Goal: Contribute content: Contribute content

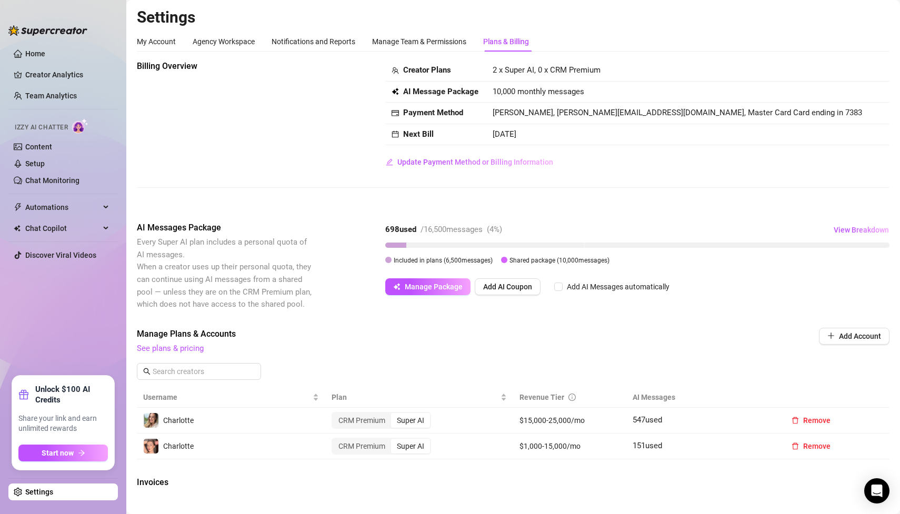
click at [51, 145] on link "Content" at bounding box center [38, 147] width 27 height 8
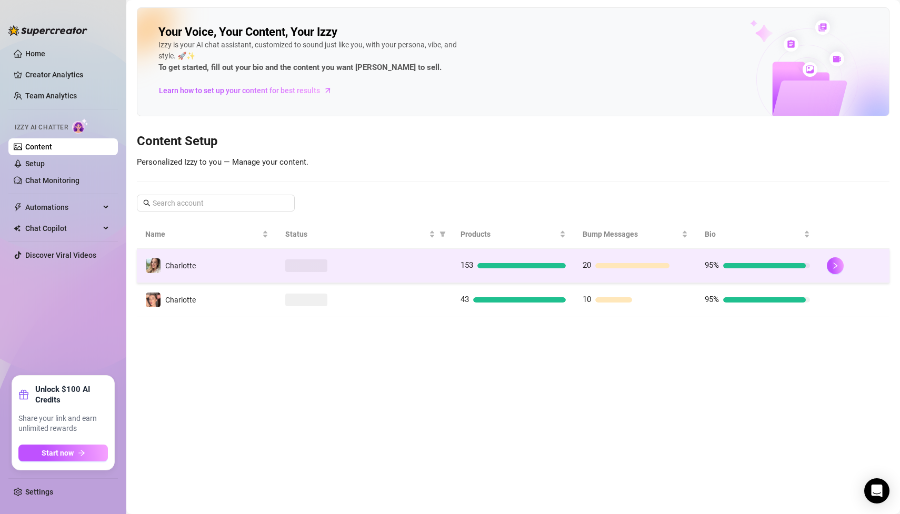
click at [213, 265] on td "Charlotte" at bounding box center [207, 266] width 140 height 34
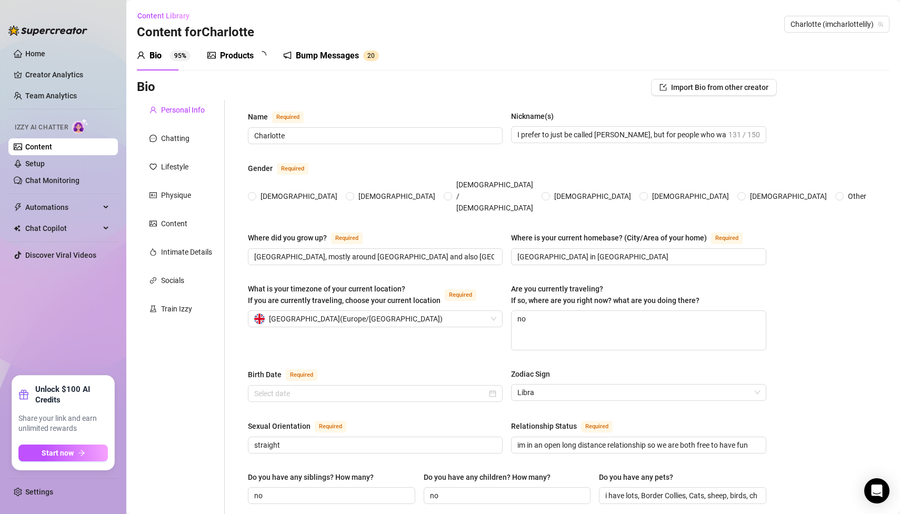
radio input "true"
type input "[DATE]"
click at [247, 49] on div "Products 99+" at bounding box center [242, 55] width 70 height 29
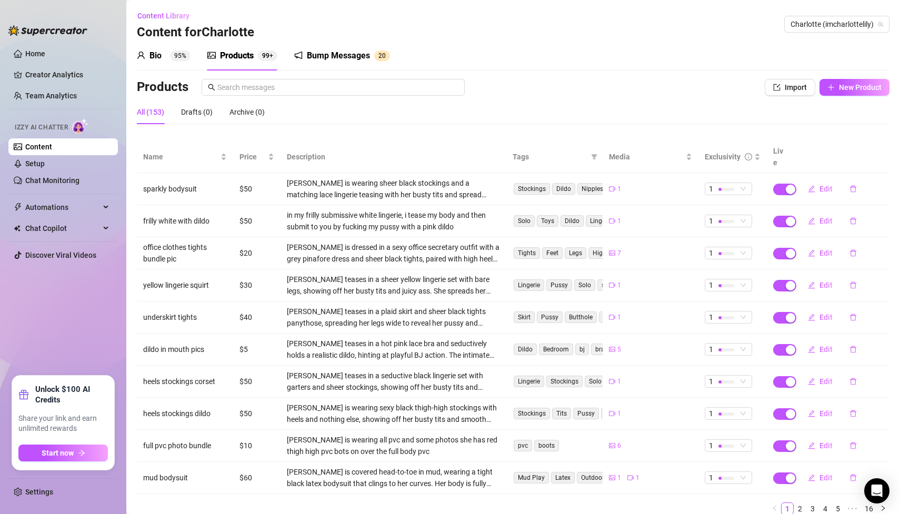
click at [845, 77] on div "Bio 95% Products 99+ Bump Messages 2 0 Bio Import Bio from other creator Person…" at bounding box center [513, 282] width 753 height 483
click at [842, 90] on span "New Product" at bounding box center [860, 87] width 43 height 8
type textarea "Type your message here..."
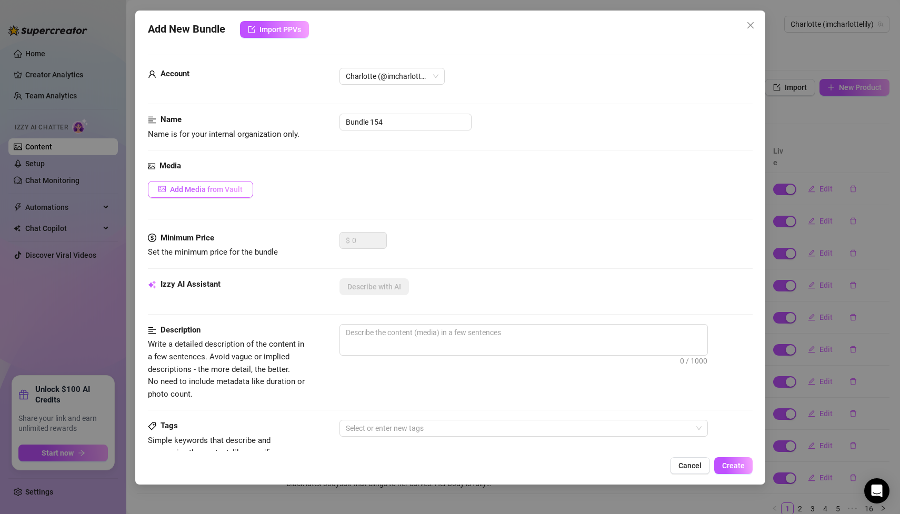
click at [214, 193] on span "Add Media from Vault" at bounding box center [206, 189] width 73 height 8
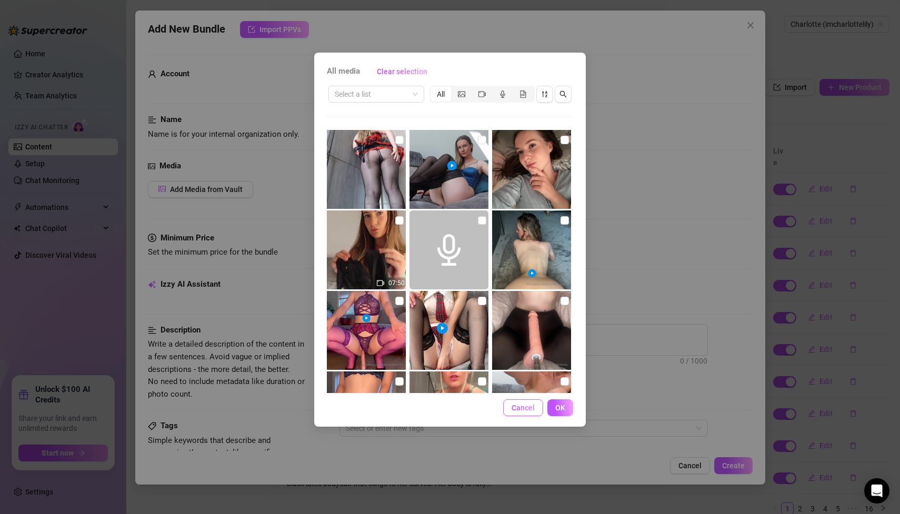
click at [520, 409] on span "Cancel" at bounding box center [523, 408] width 23 height 8
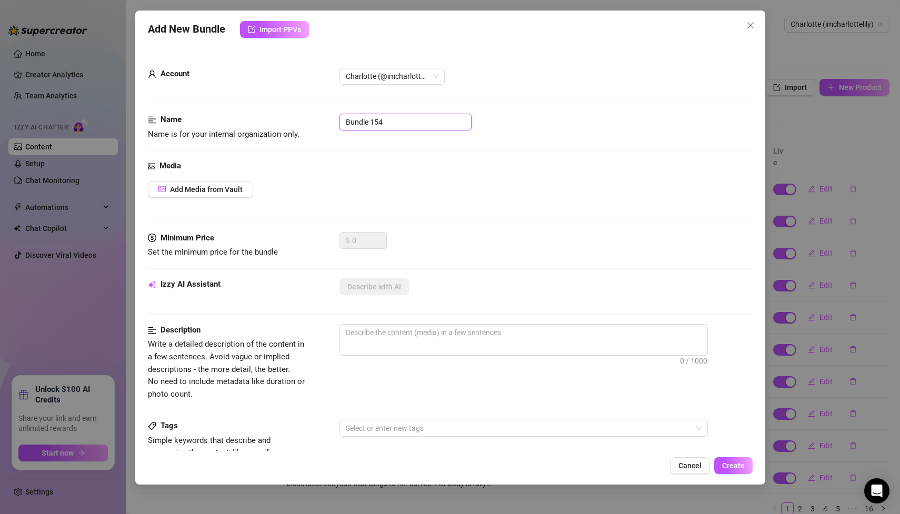
click at [386, 124] on input "Bundle 154" at bounding box center [406, 122] width 132 height 17
type input "n"
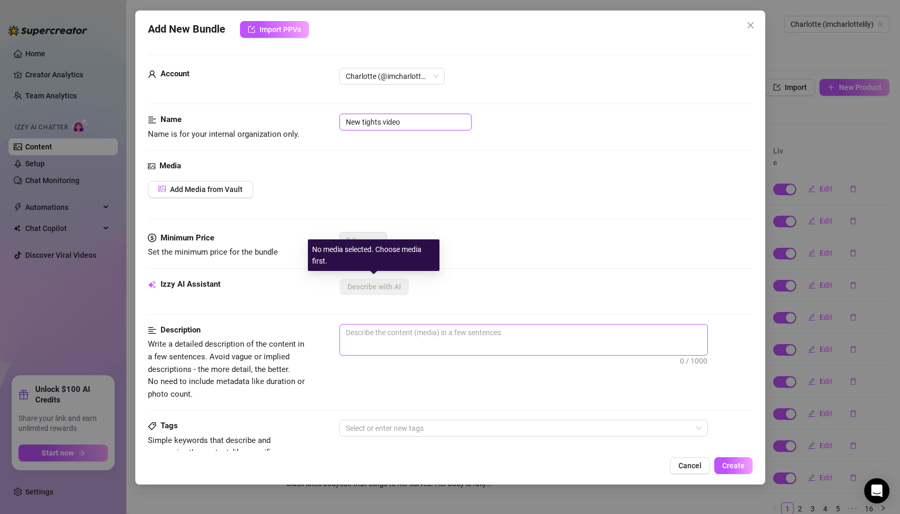
type input "New tights video"
click at [379, 328] on textarea at bounding box center [524, 333] width 368 height 16
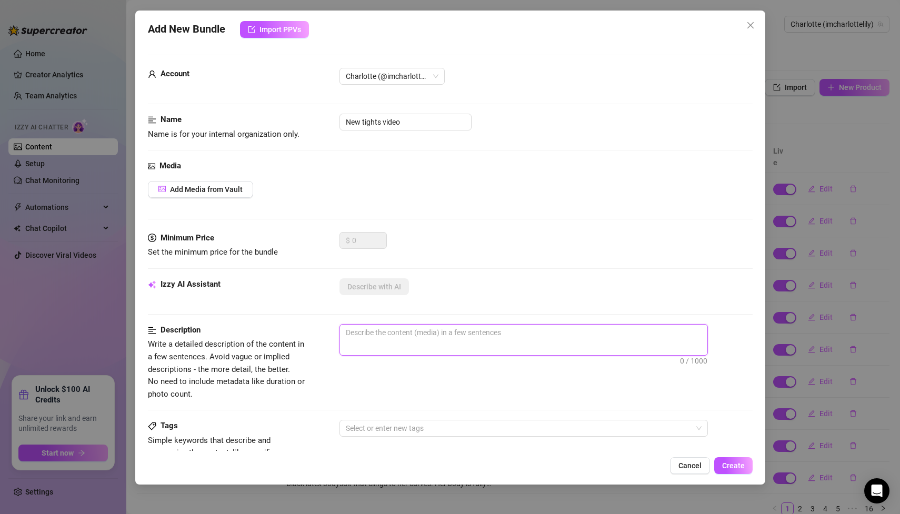
type textarea "C"
type textarea "Ch"
type textarea "Cha"
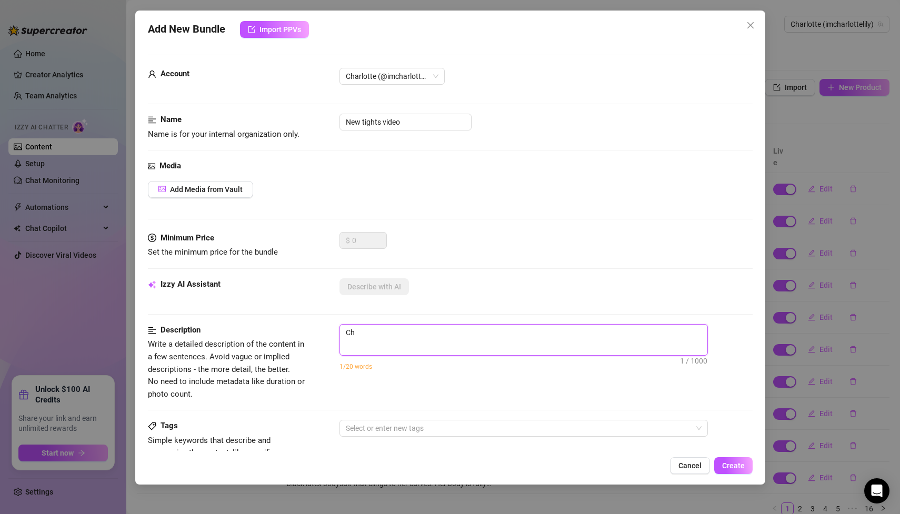
type textarea "Cha"
type textarea "Char"
type textarea "Cha"
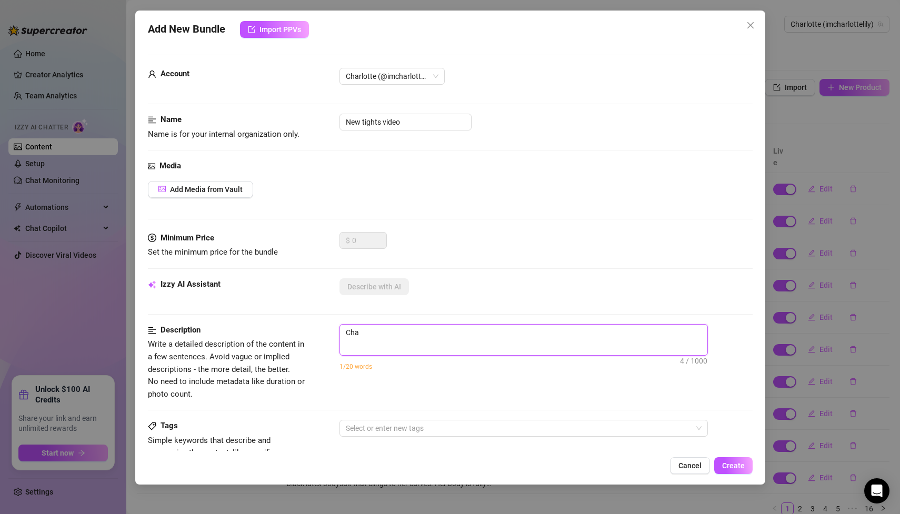
type textarea "Ch"
type textarea "C"
type textarea "Ch"
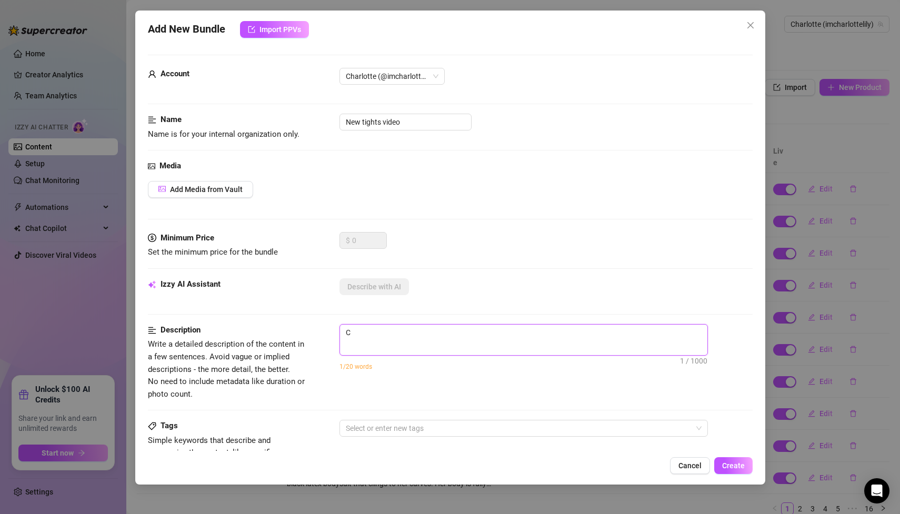
type textarea "Ch"
type textarea "Cha"
type textarea "Char"
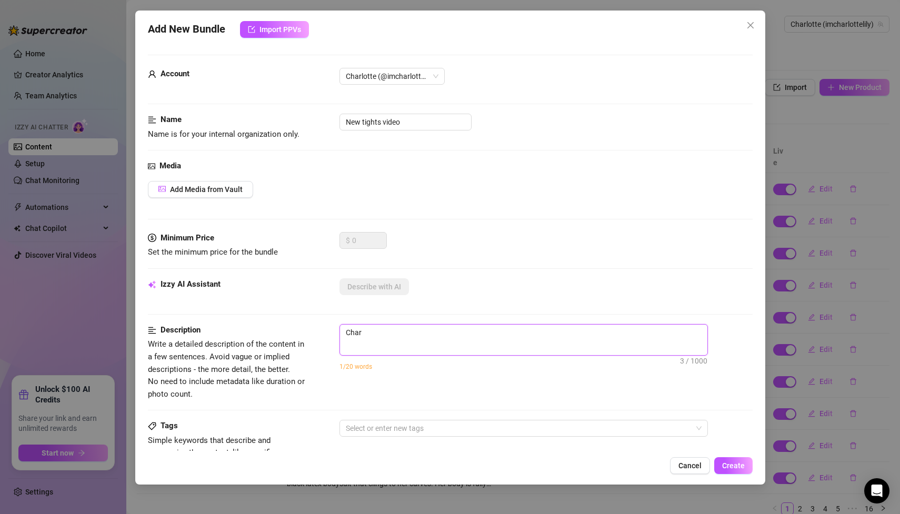
type textarea "Charl"
type textarea "Charlo"
type textarea "[PERSON_NAME]"
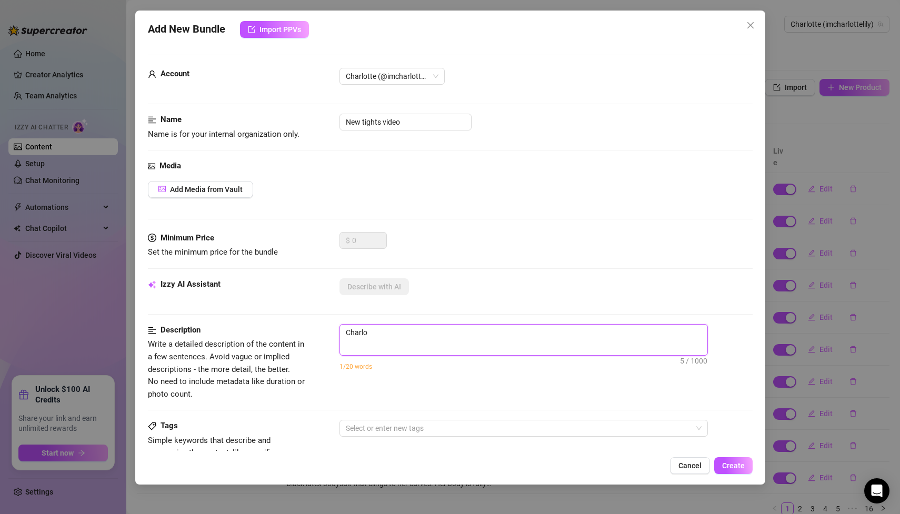
type textarea "[PERSON_NAME]"
type textarea "Charlotte"
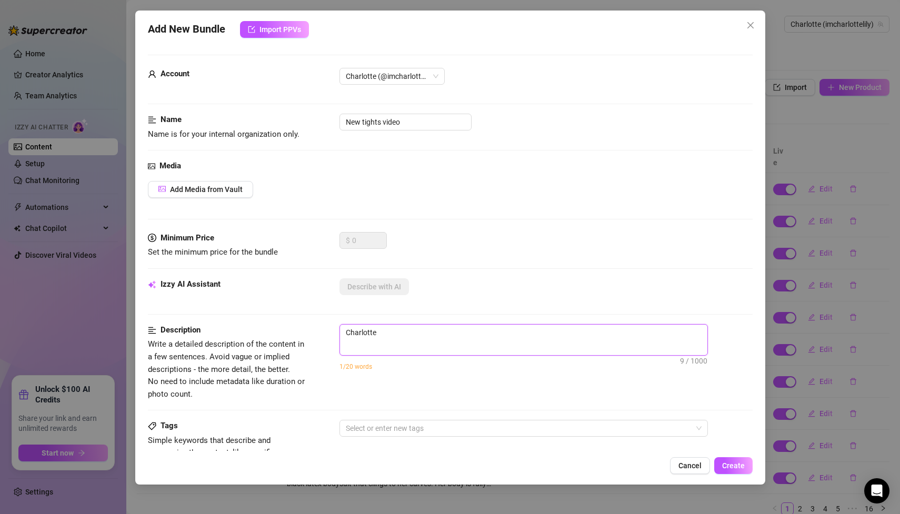
type textarea "Charlotte"
type textarea "Charlottes"
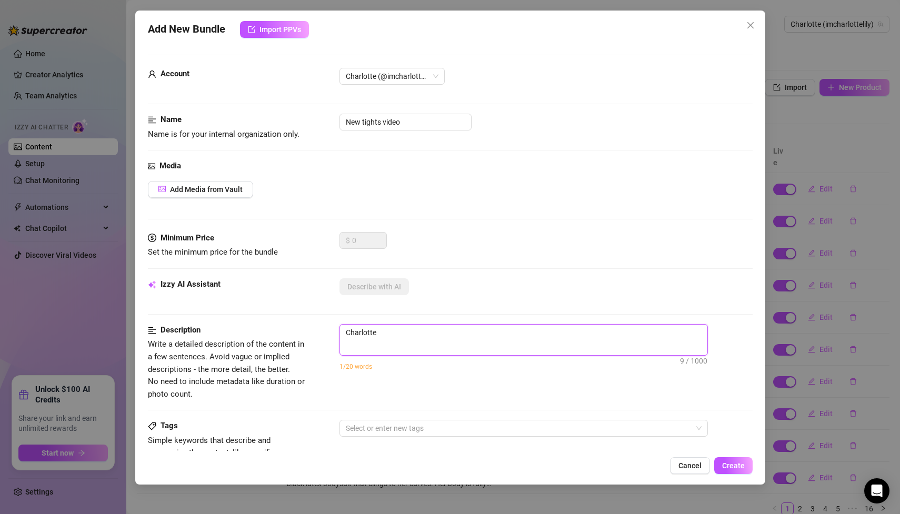
type textarea "Charlottes"
type textarea "Charlottes n"
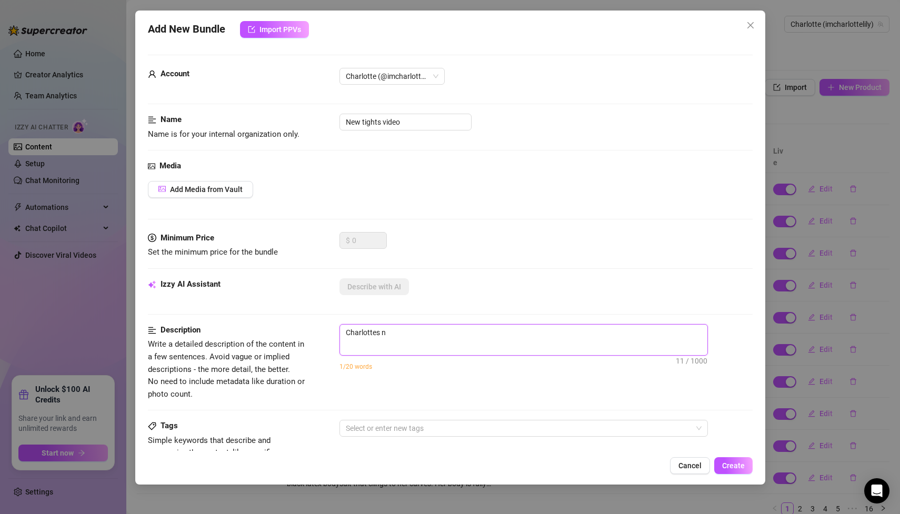
type textarea "Charlottes ne"
type textarea "Charlottes new"
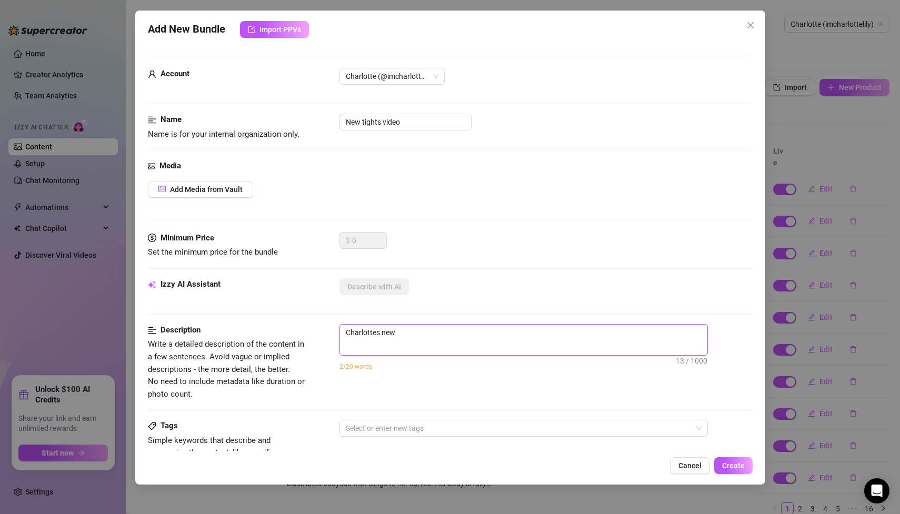
type textarea "Charlottes new"
type textarea "Charlottes new t"
type textarea "Charlottes new ti"
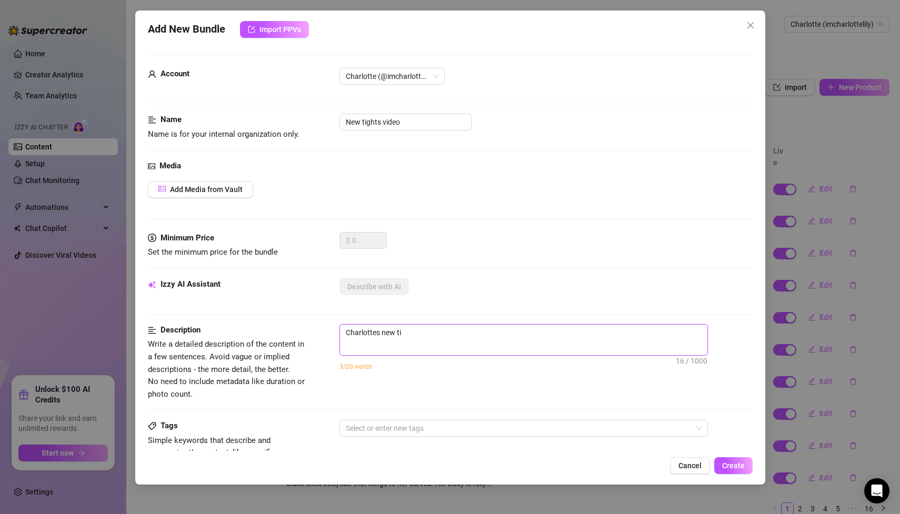
type textarea "Charlottes new tig"
type textarea "Charlottes new tigh"
type textarea "Charlottes new tight"
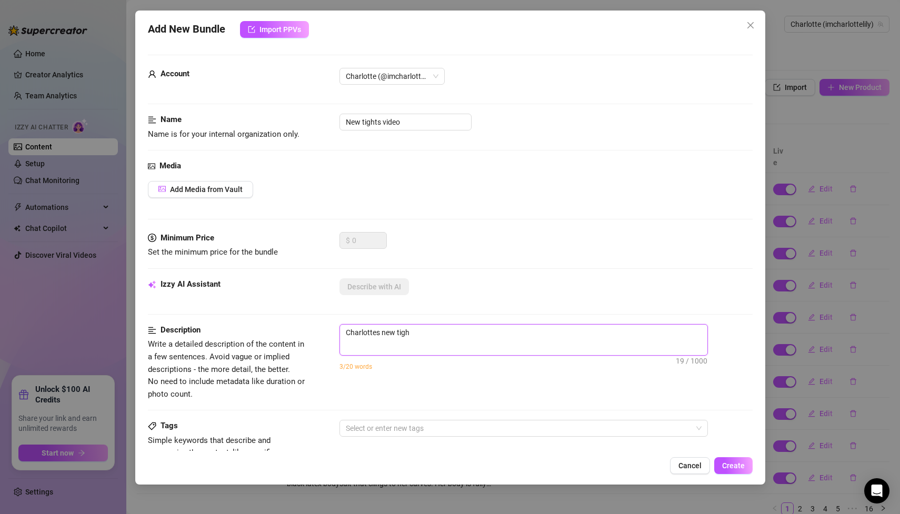
type textarea "Charlottes new tight"
type textarea "Charlottes new tight v"
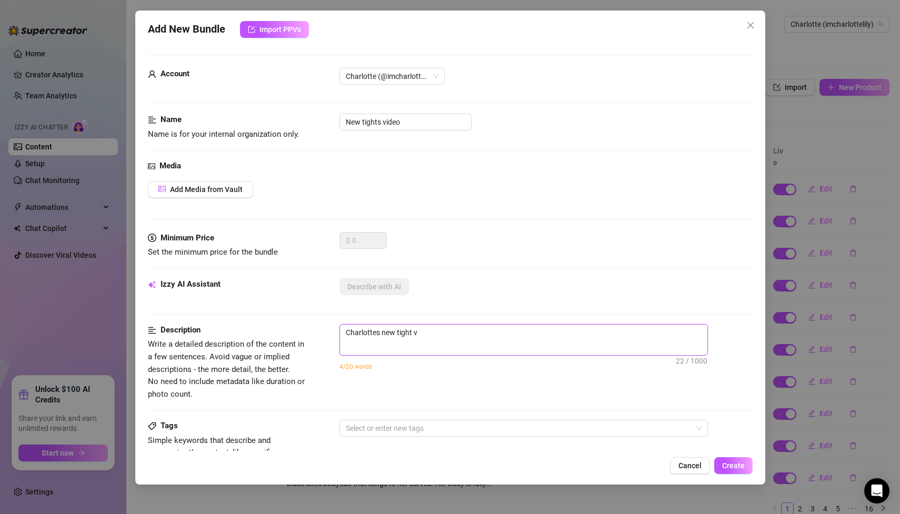
type textarea "Charlottes new tight"
type textarea "Charlottes new tights"
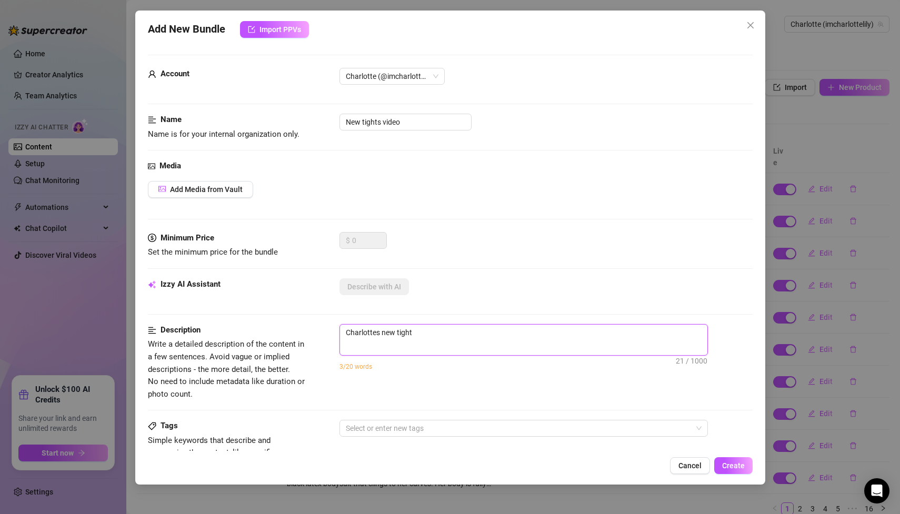
type textarea "Charlottes new tights"
type textarea "Charlottes new tights v"
type textarea "Charlottes new tights vi"
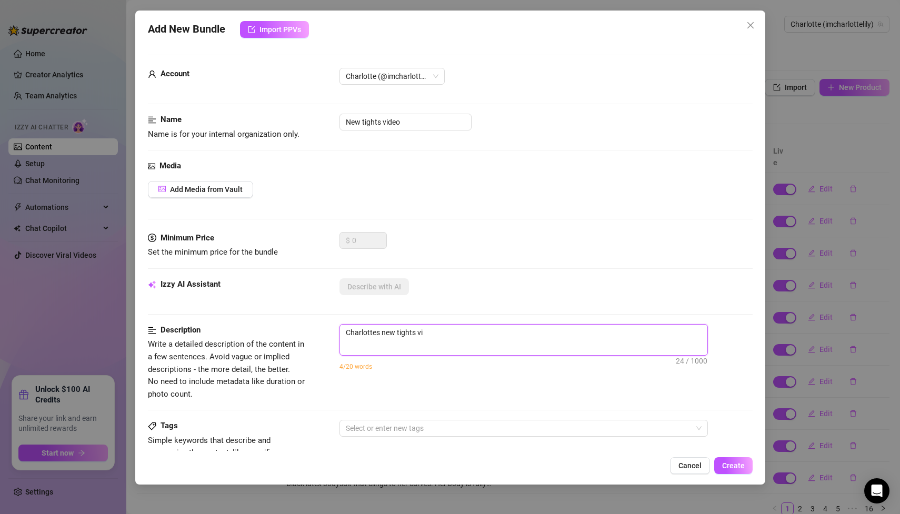
type textarea "Charlottes new tights vid"
type textarea "Charlottes new tights vide"
type textarea "Charlottes new tights video"
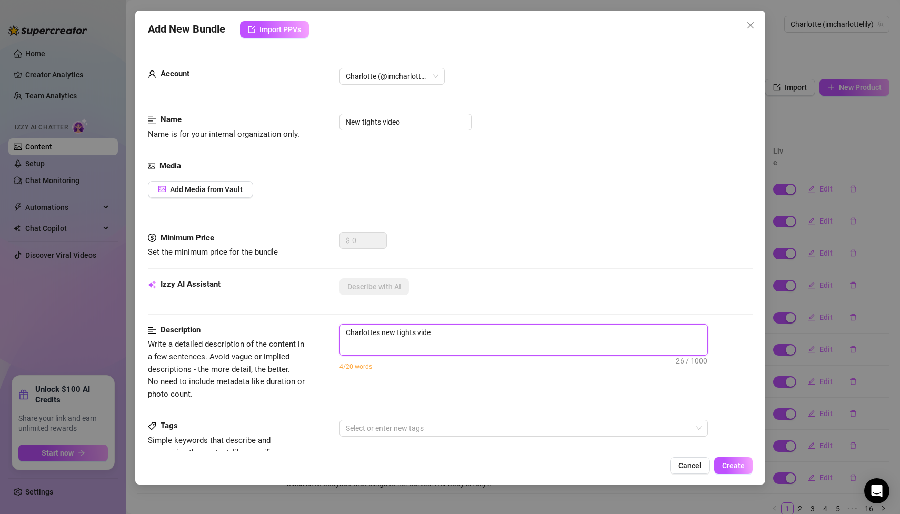
type textarea "Charlottes new tights video"
type textarea "Charlottes new tights video."
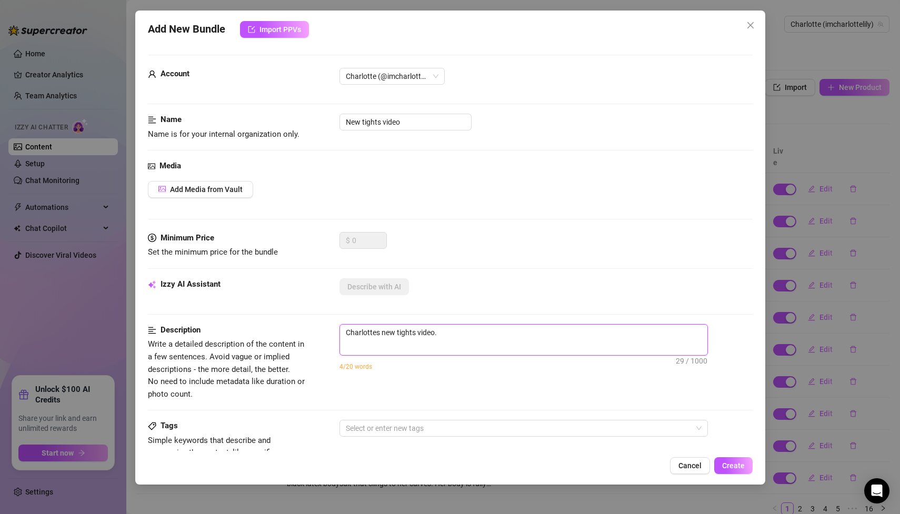
type textarea "Charlottes new tights video. S"
type textarea "Charlottes new tights video. Sh"
type textarea "Charlottes new tights video. She"
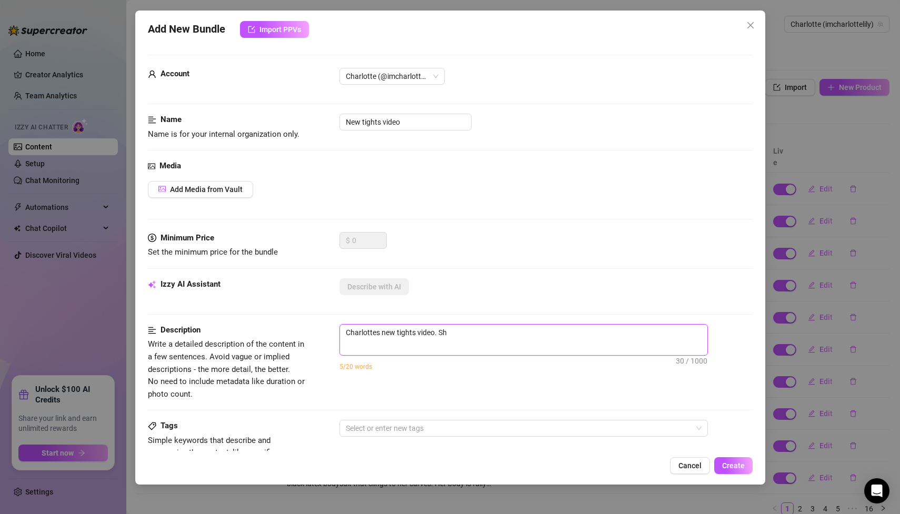
type textarea "Charlottes new tights video. She"
type textarea "Charlottes new tights video. She i"
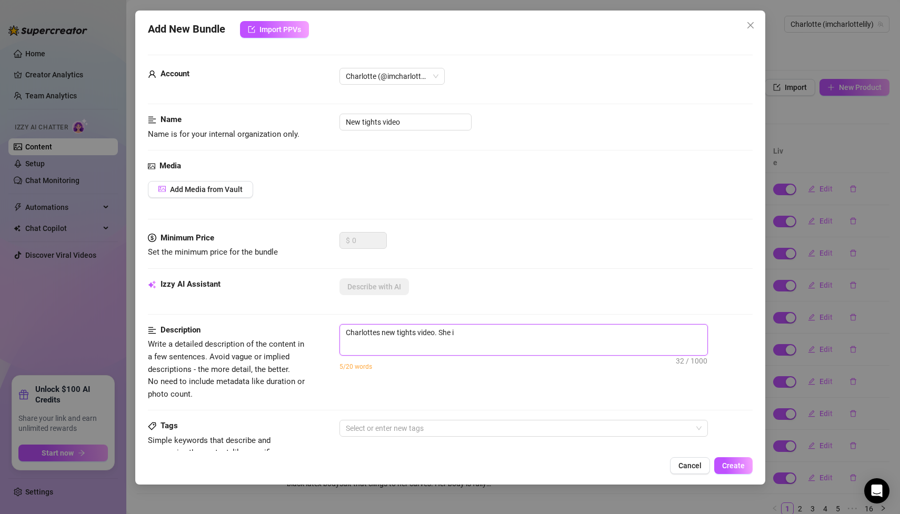
type textarea "Charlottes new tights video. She is"
type textarea "Charlottes new tights video. She is w"
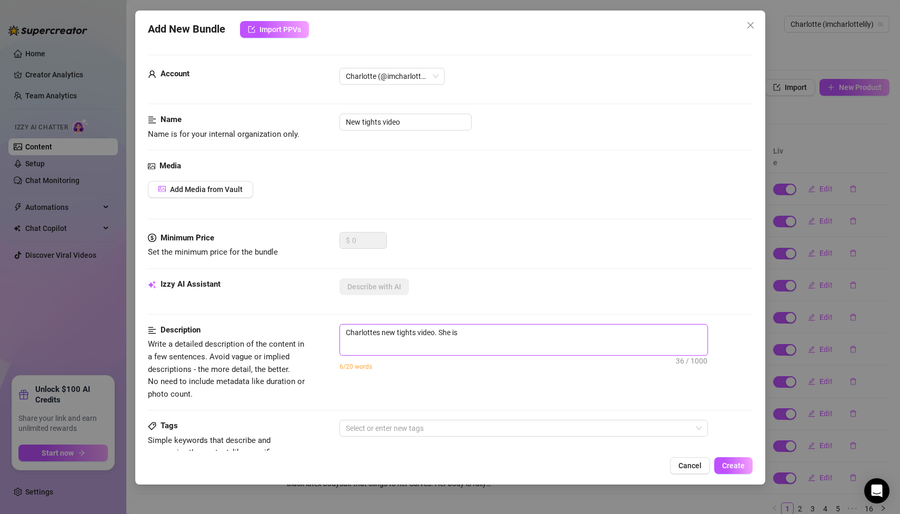
type textarea "Charlottes new tights video. She is w"
type textarea "Charlottes new tights video. She is we"
type textarea "Charlottes new tights video. She is wea"
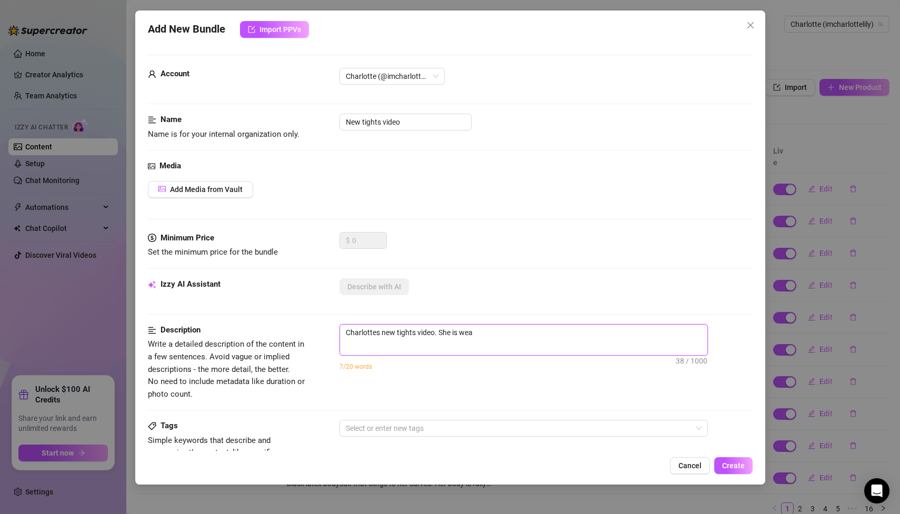
type textarea "Charlottes new tights video. She is wear"
type textarea "Charlottes new tights video. She is weari"
type textarea "Charlottes new tights video. She is wearin"
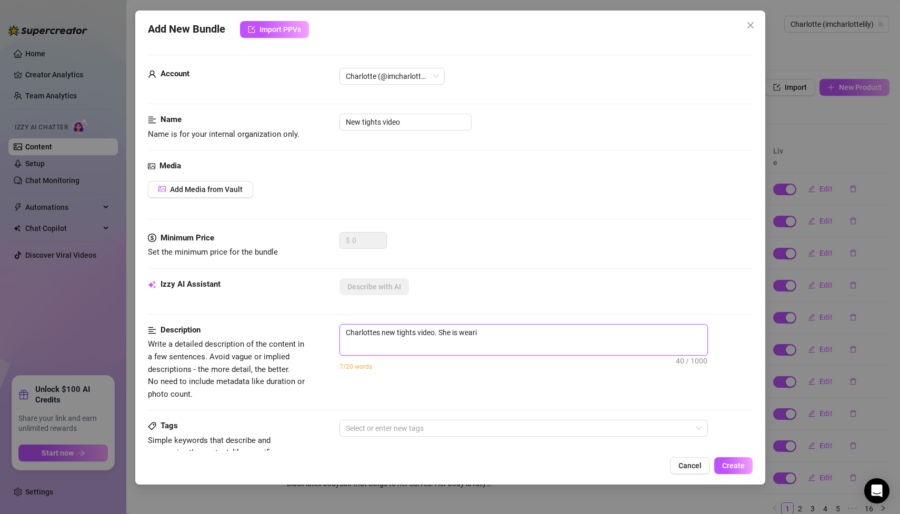
type textarea "Charlottes new tights video. She is wearin"
type textarea "Charlottes new tights video. She is wearing"
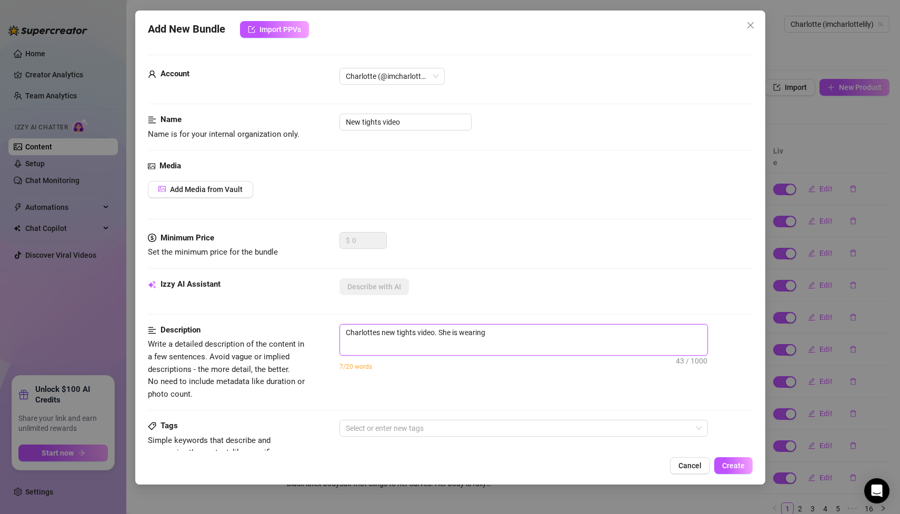
type textarea "Charlottes new tights video. She is wearing a"
type textarea "Charlottes new tights video. She is wearing a r"
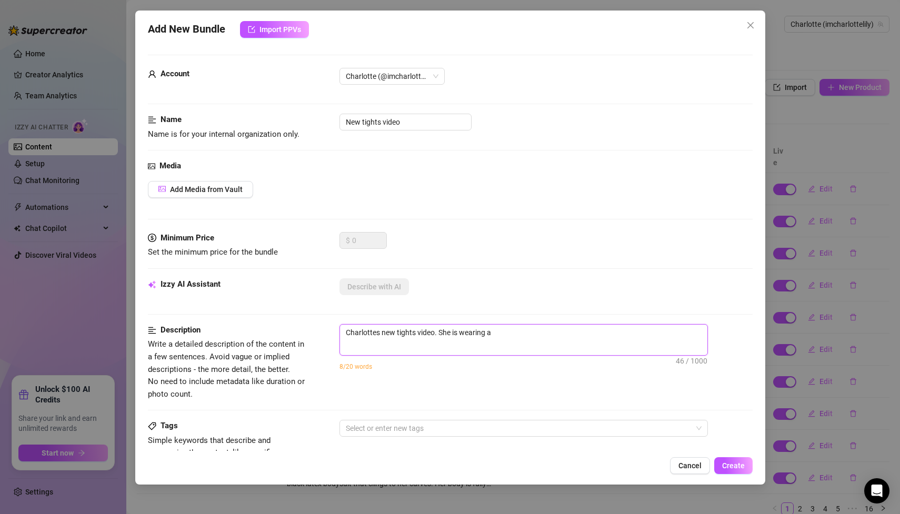
type textarea "Charlottes new tights video. She is wearing a r"
type textarea "Charlottes new tights video. She is wearing a re"
type textarea "Charlottes new tights video. She is wearing a red"
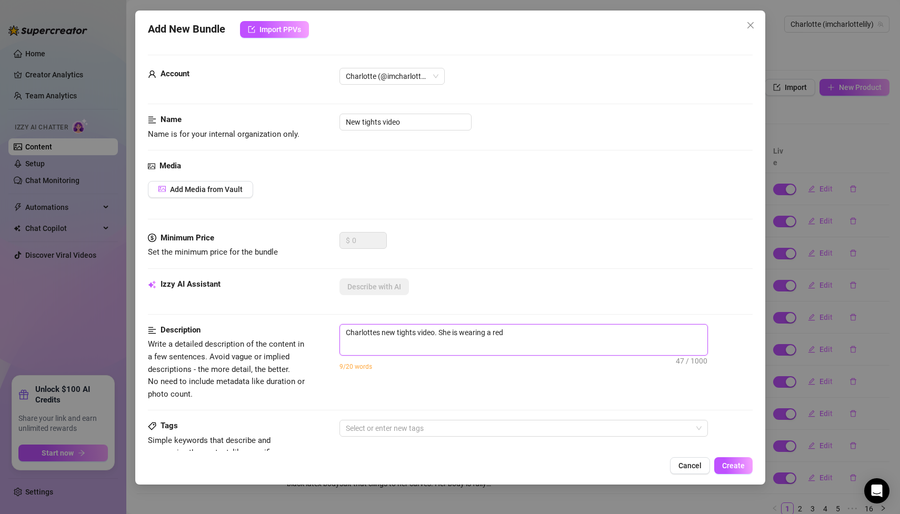
type textarea "Charlottes new tights video. She is wearing a red"
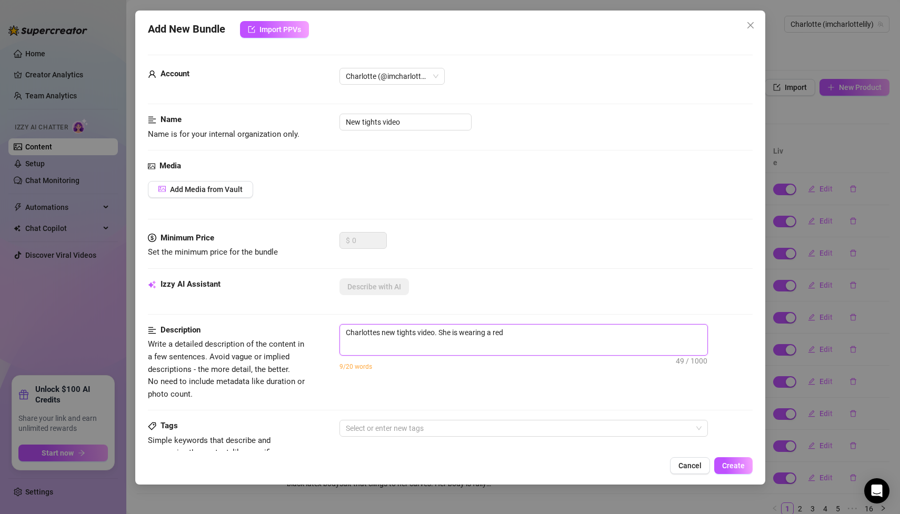
type textarea "Charlottes new tights video. She is wearing a red"
type textarea "Charlottes new tights video. She is wearing a red b"
type textarea "Charlottes new tights video. She is wearing a red bu"
type textarea "Charlottes new tights video. She is wearing a red bur"
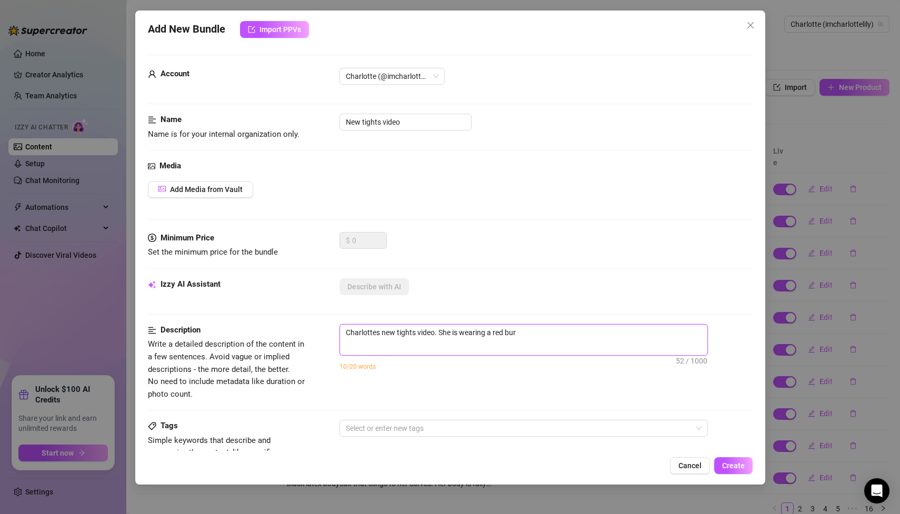
type textarea "Charlottes new tights video. She is wearing a red [PERSON_NAME]"
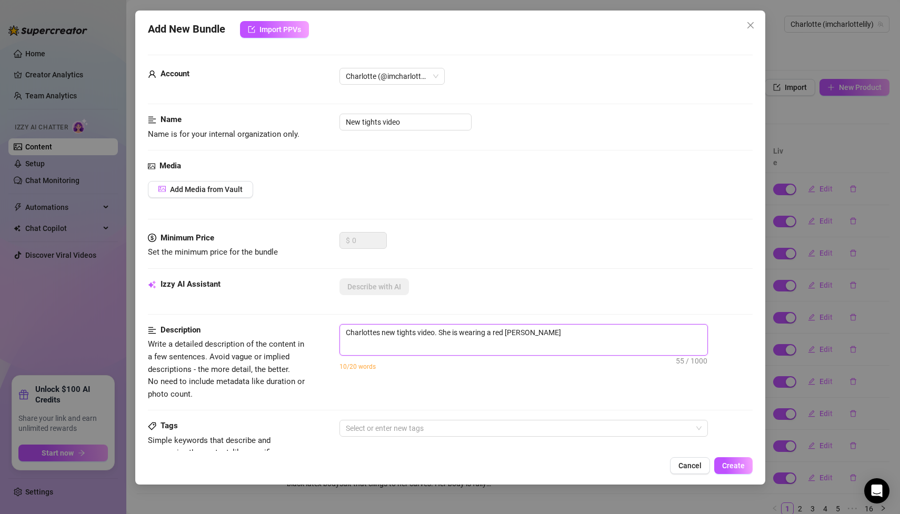
type textarea "Charlottes new tights video. She is wearing a red [PERSON_NAME]"
type textarea "Charlottes new tights video. She is wearing a red bur"
type textarea "Charlottes new tights video. She is wearing a red [PERSON_NAME]"
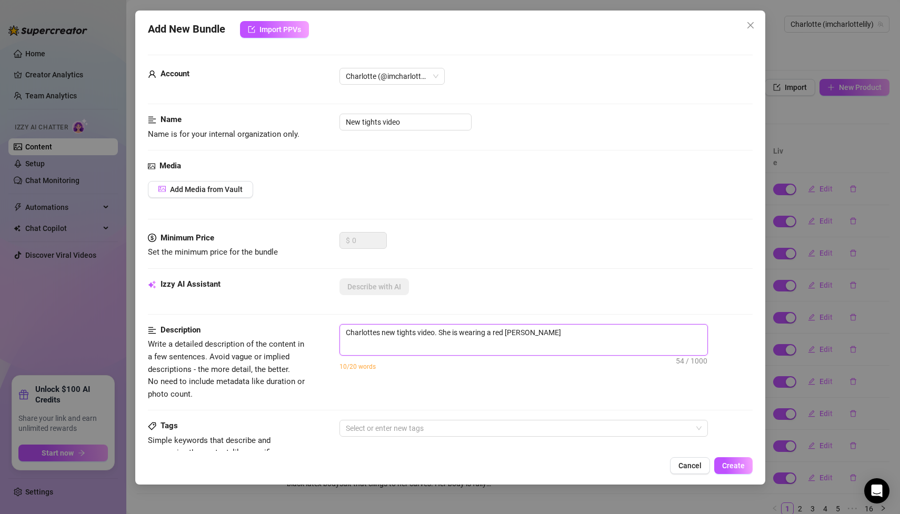
type textarea "Charlottes new tights video. She is wearing a red burle"
type textarea "Charlottes new tights video. She is wearing a red burles"
type textarea "Charlottes new tights video. She is wearing a red burlesq"
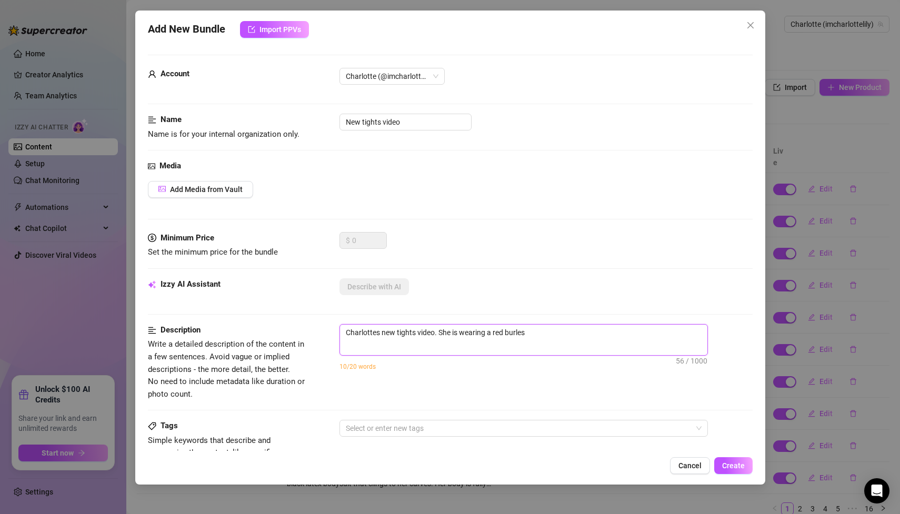
type textarea "Charlottes new tights video. She is wearing a red burlesq"
type textarea "Charlottes new tights video. She is wearing a red burlesqu"
type textarea "Charlottes new tights video. She is wearing a red burlesque"
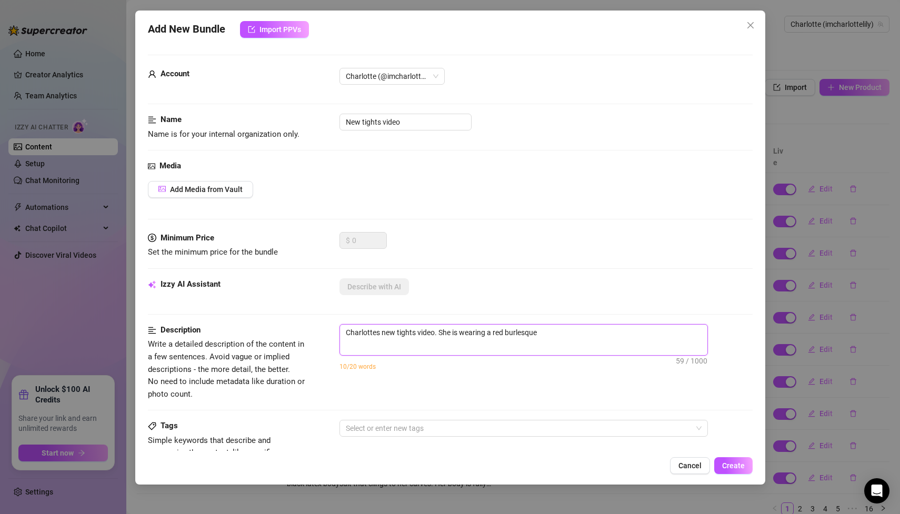
type textarea "Charlottes new tights video. She is wearing a red burlesque"
type textarea "Charlottes new tights video. She is wearing a red burlesque o"
type textarea "Charlottes new tights video. She is wearing a red burlesque ou"
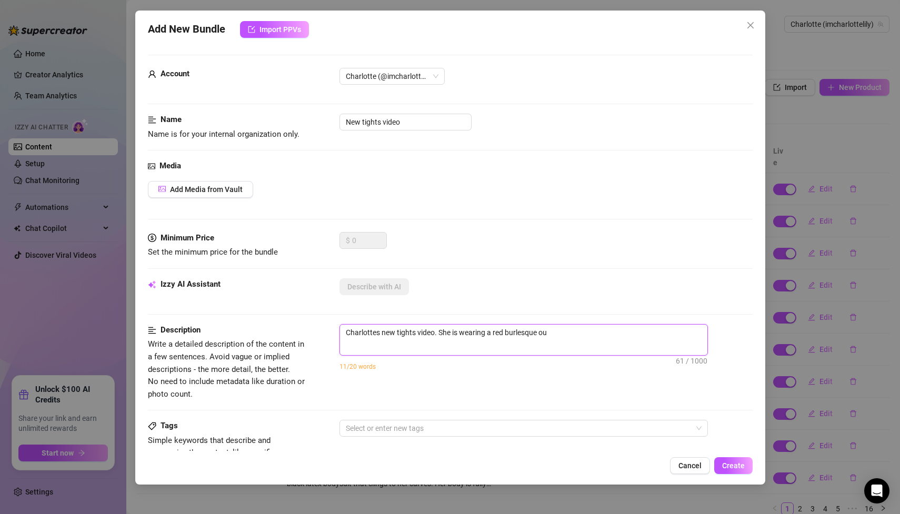
type textarea "Charlottes new tights video. She is wearing a red burlesque out"
type textarea "Charlottes new tights video. She is wearing a red burlesque outf"
type textarea "Charlottes new tights video. She is wearing a red burlesque outfi"
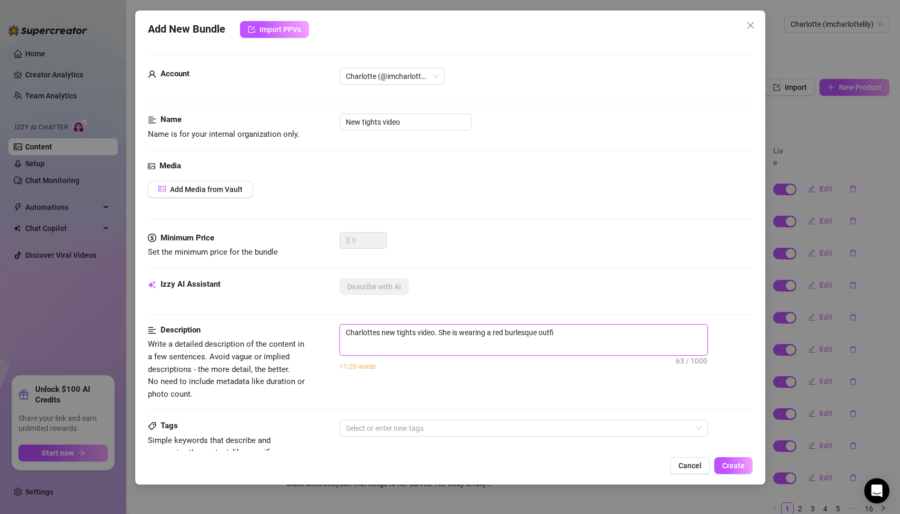
type textarea "Charlottes new tights video. She is wearing a red burlesque outfit"
type textarea "Charlottes new tights video. She is wearing a red burlesque outfit,"
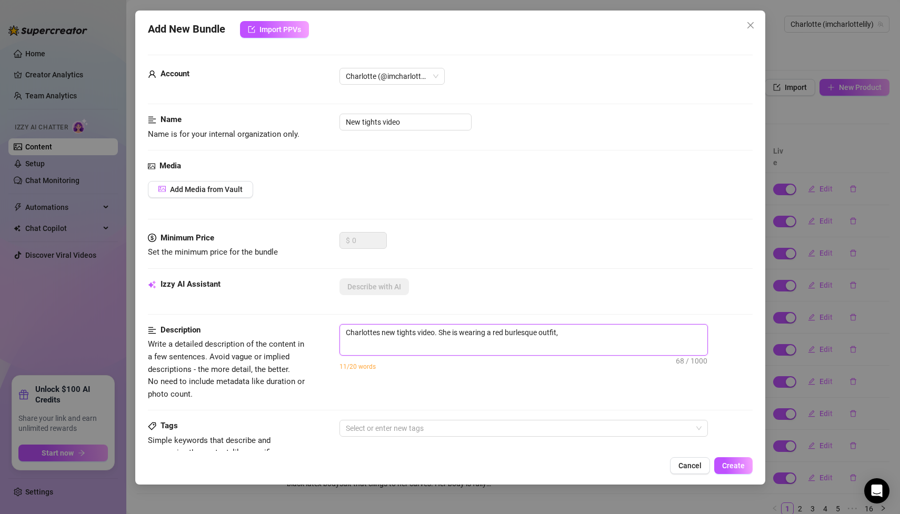
type textarea "Charlottes new tights video. She is wearing a red burlesque outfit, w"
type textarea "Charlottes new tights video. She is wearing a red burlesque outfit, wi"
type textarea "Charlottes new tights video. She is wearing a red burlesque outfit, wit"
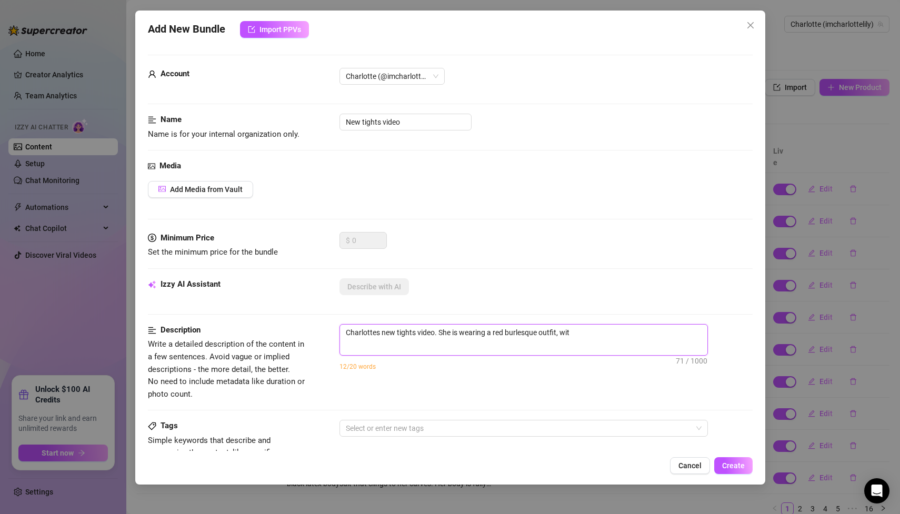
type textarea "Charlottes new tights video. She is wearing a red burlesque outfit, with"
type textarea "Charlottes new tights video. She is wearing a red burlesque outfit, with b"
type textarea "Charlottes new tights video. She is wearing a red burlesque outfit, with bl"
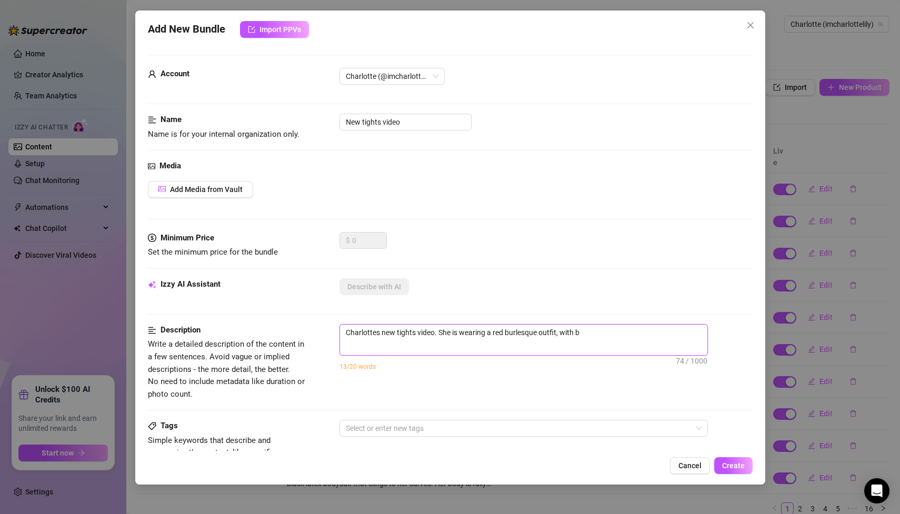
type textarea "Charlottes new tights video. She is wearing a red burlesque outfit, with bl"
type textarea "Charlottes new tights video. She is wearing a red burlesque outfit, with bla"
type textarea "Charlottes new tights video. She is wearing a red burlesque outfit, with blac"
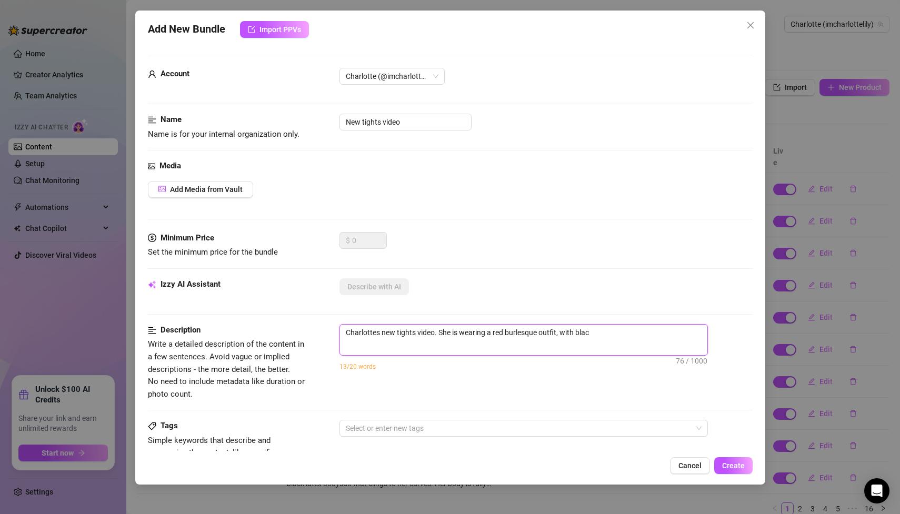
type textarea "Charlottes new tights video. She is wearing a red burlesque outfit, with black"
type textarea "Charlottes new tights video. She is wearing a red burlesque outfit, with black W"
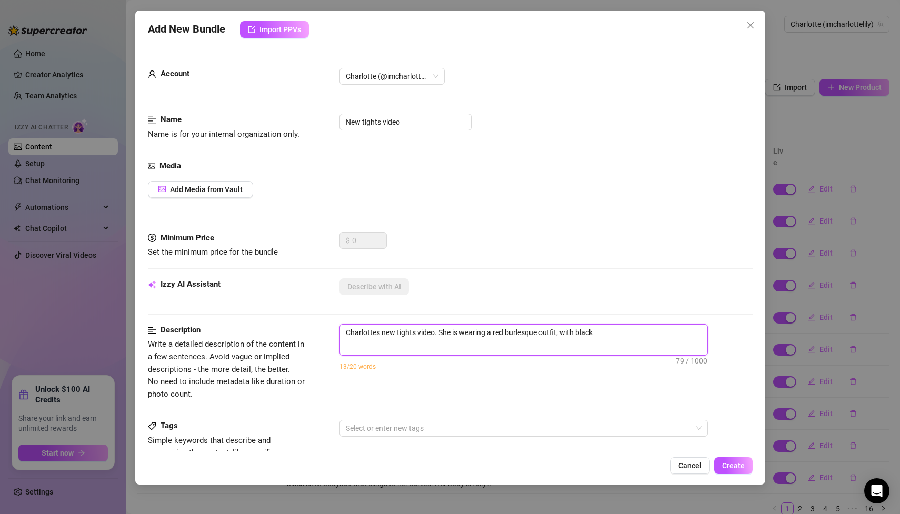
type textarea "Charlottes new tights video. She is wearing a red burlesque outfit, with black W"
type textarea "Charlottes new tights video. She is wearing a red burlesque outfit, with black …"
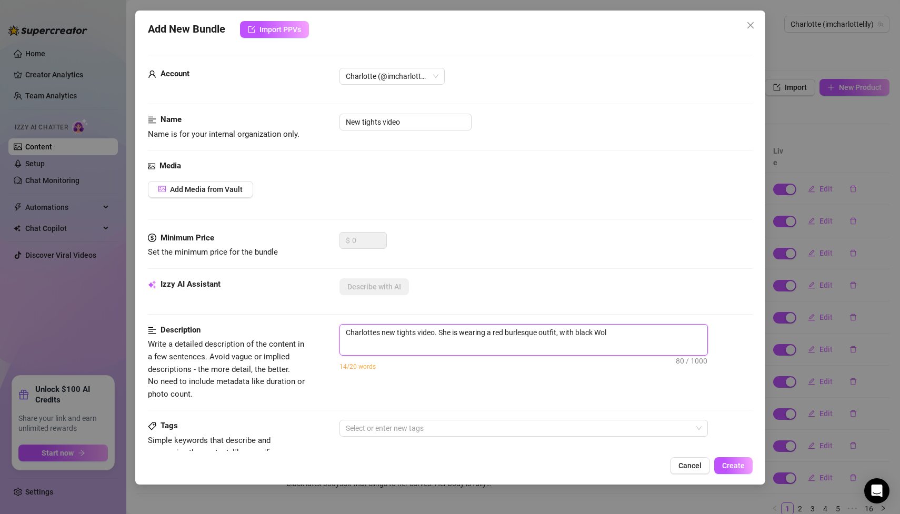
type textarea "Charlottes new tights video. She is wearing a red burlesque outfit, with black …"
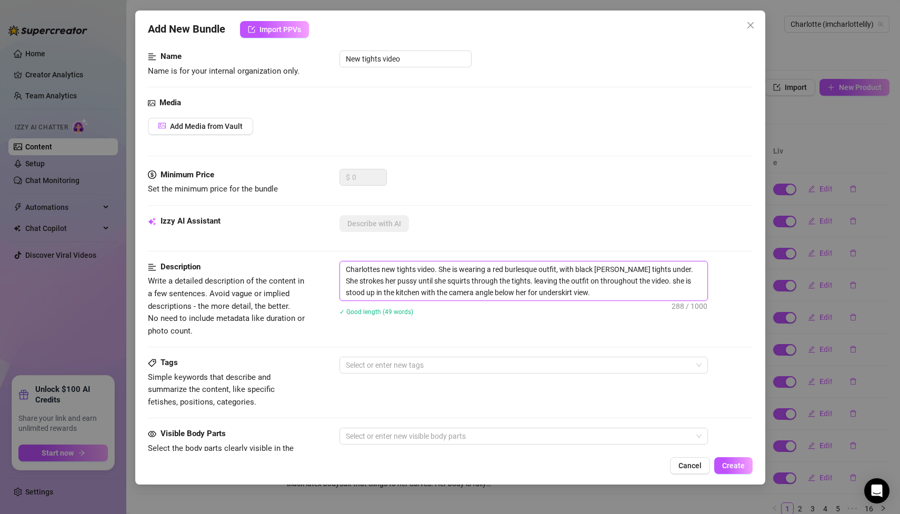
scroll to position [92, 0]
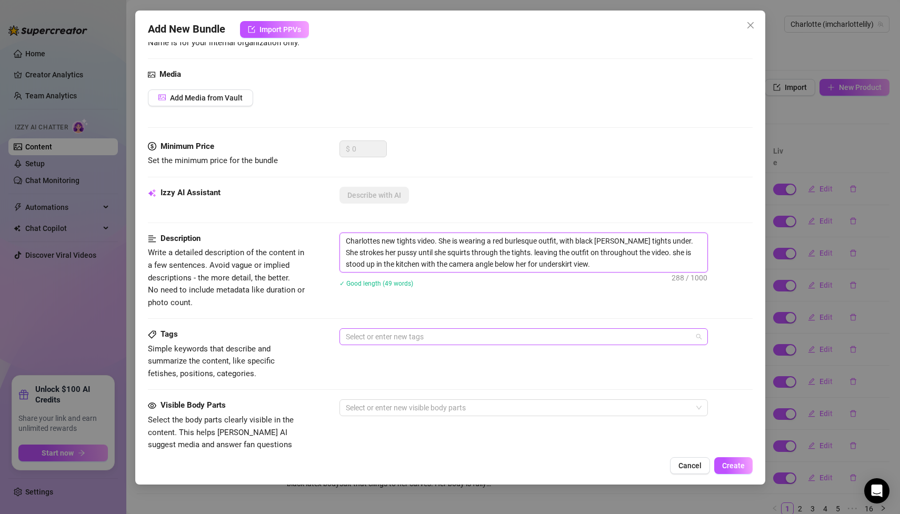
click at [374, 332] on div at bounding box center [518, 337] width 353 height 15
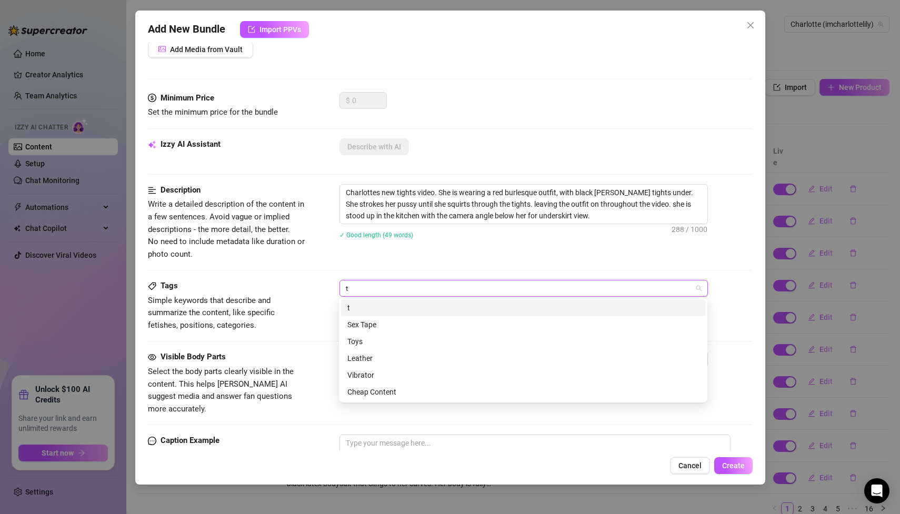
scroll to position [0, 0]
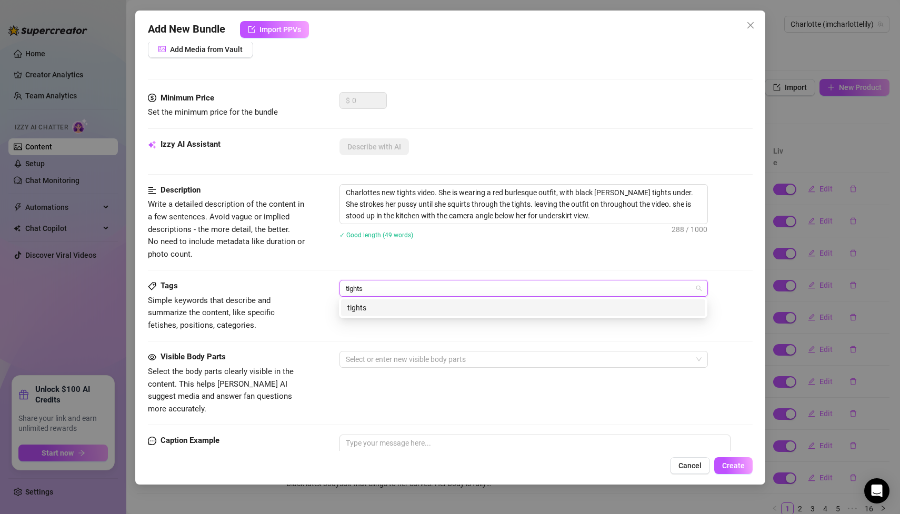
click at [375, 308] on div "tights" at bounding box center [524, 308] width 352 height 12
click at [374, 309] on div "nylon" at bounding box center [524, 308] width 352 height 12
click at [371, 307] on div "underskirt" at bounding box center [524, 308] width 352 height 12
click at [404, 305] on div "fingering" at bounding box center [524, 308] width 352 height 12
click at [380, 308] on div "squirt" at bounding box center [524, 308] width 352 height 12
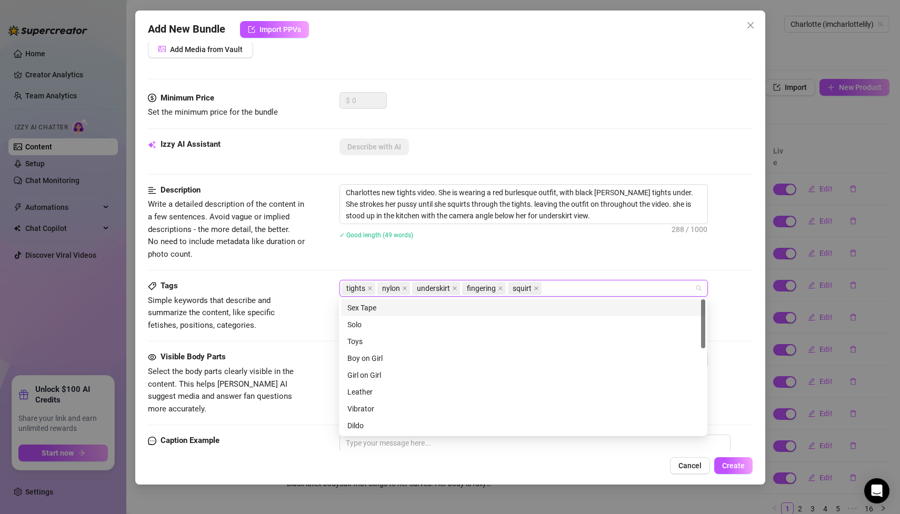
click at [315, 243] on div "Description Write a detailed description of the content in a few sentences. Avo…" at bounding box center [450, 222] width 605 height 76
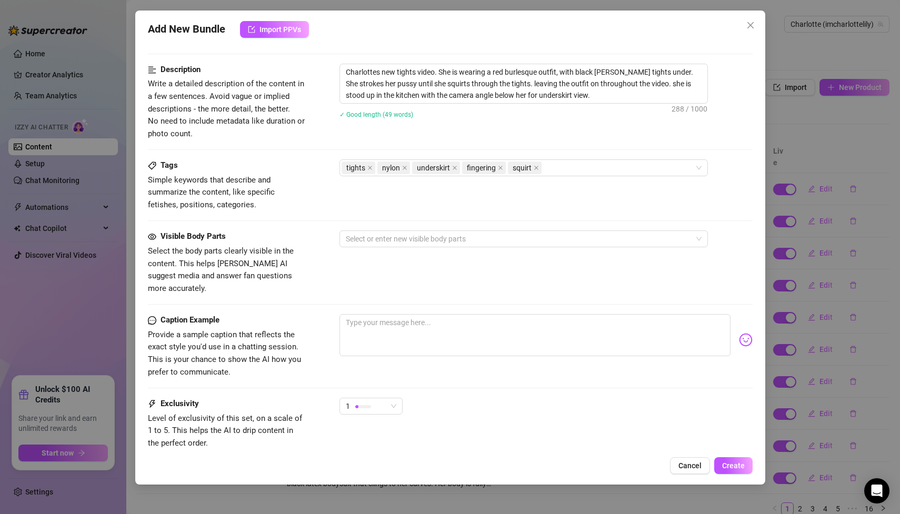
scroll to position [304, 0]
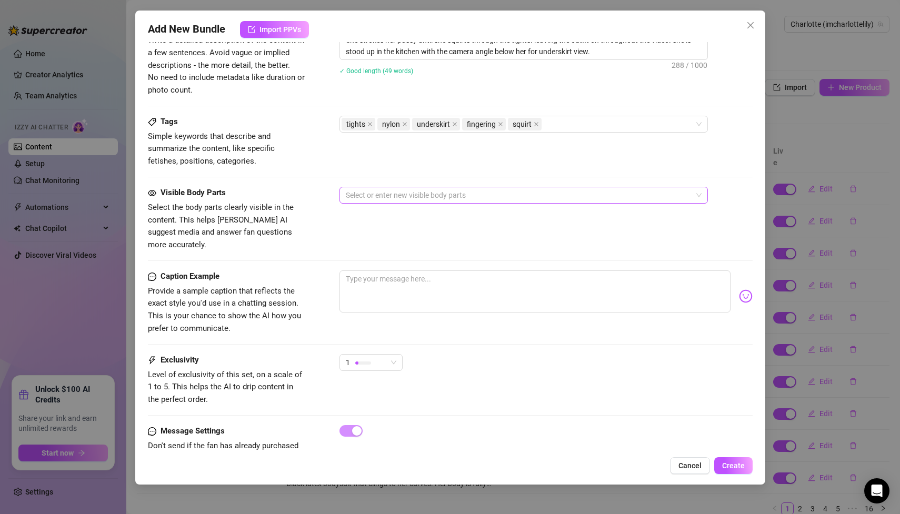
click at [380, 197] on div at bounding box center [518, 195] width 353 height 15
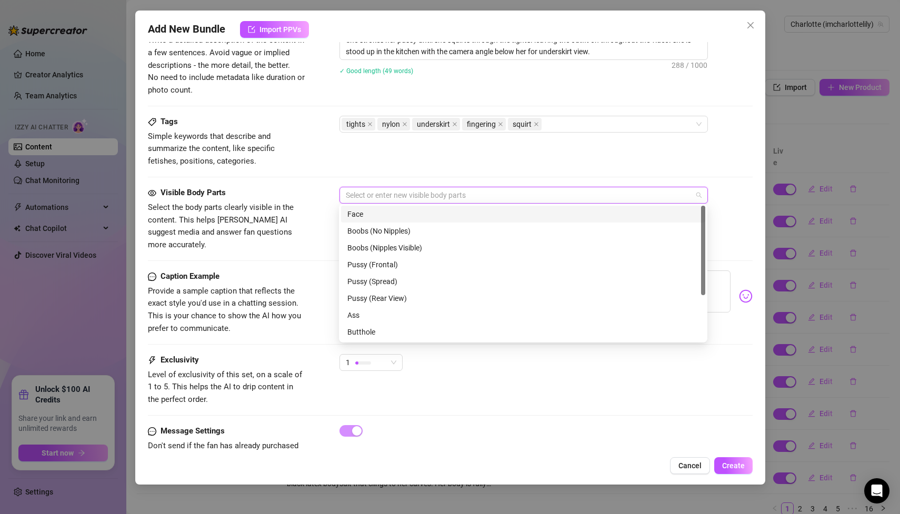
click at [370, 213] on div "Face" at bounding box center [524, 215] width 352 height 12
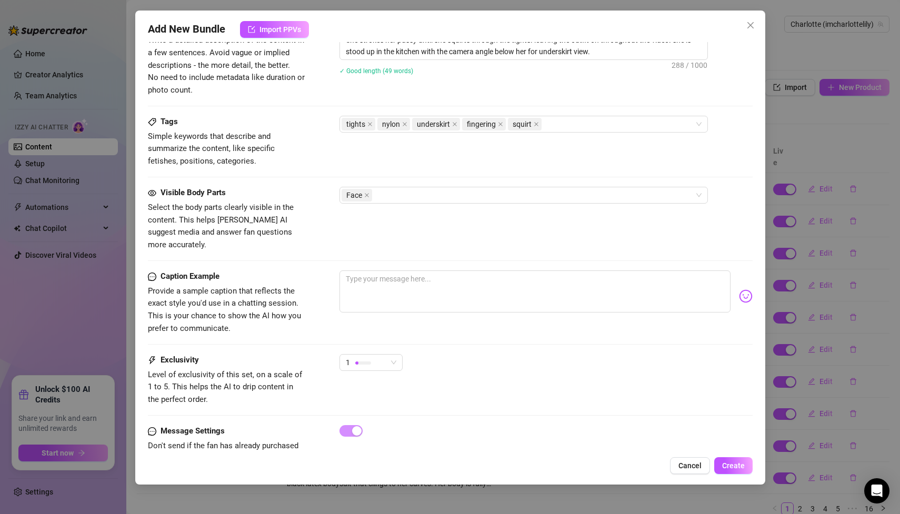
click at [304, 163] on span "Simple keywords that describe and summarize the content, like specific fetishes…" at bounding box center [227, 149] width 158 height 37
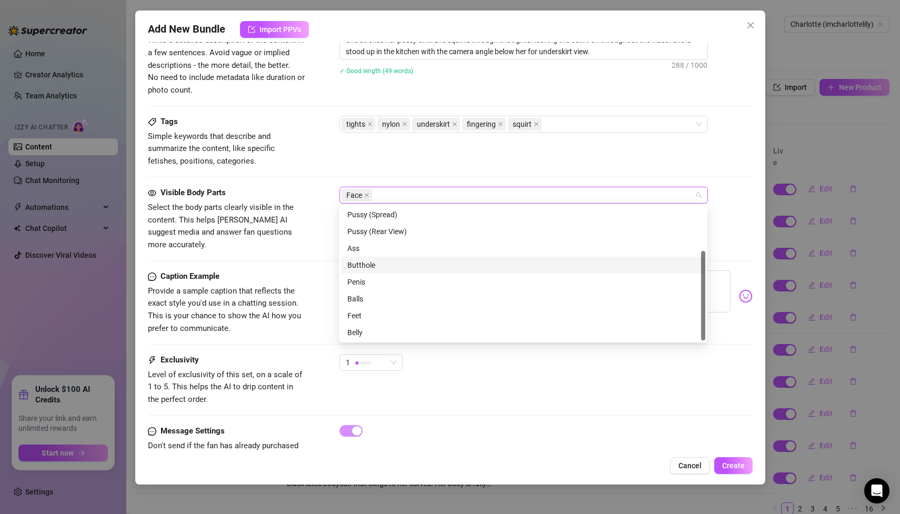
click at [392, 194] on div "Face" at bounding box center [518, 195] width 353 height 15
click at [309, 190] on div "Visible Body Parts Select the body parts clearly visible in the content. This h…" at bounding box center [450, 219] width 605 height 64
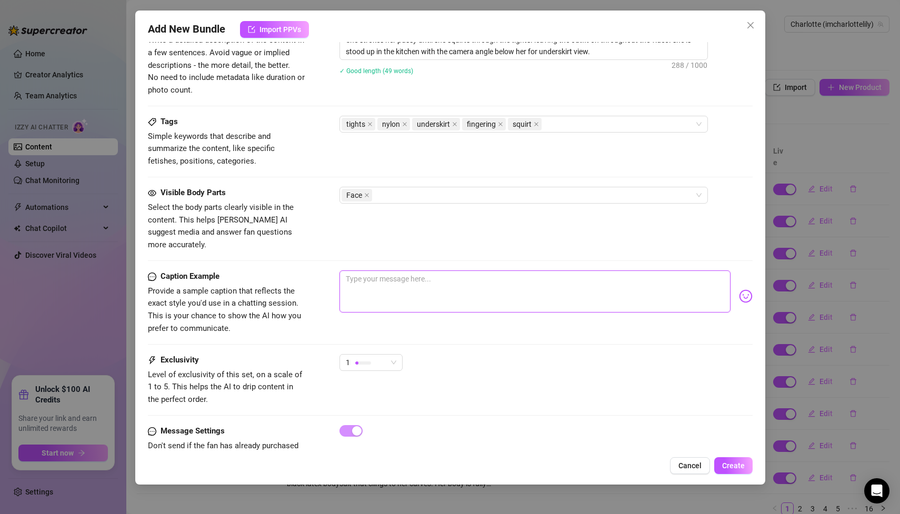
click at [359, 272] on textarea at bounding box center [535, 292] width 391 height 42
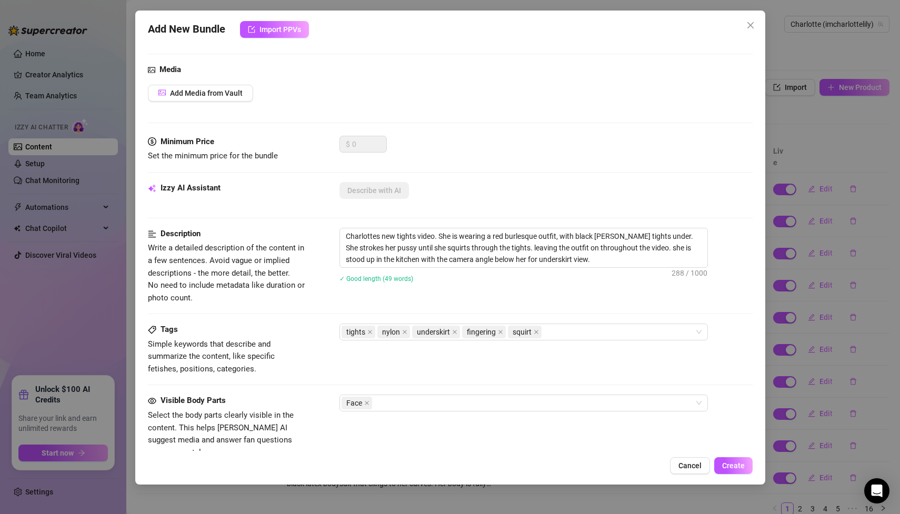
scroll to position [60, 0]
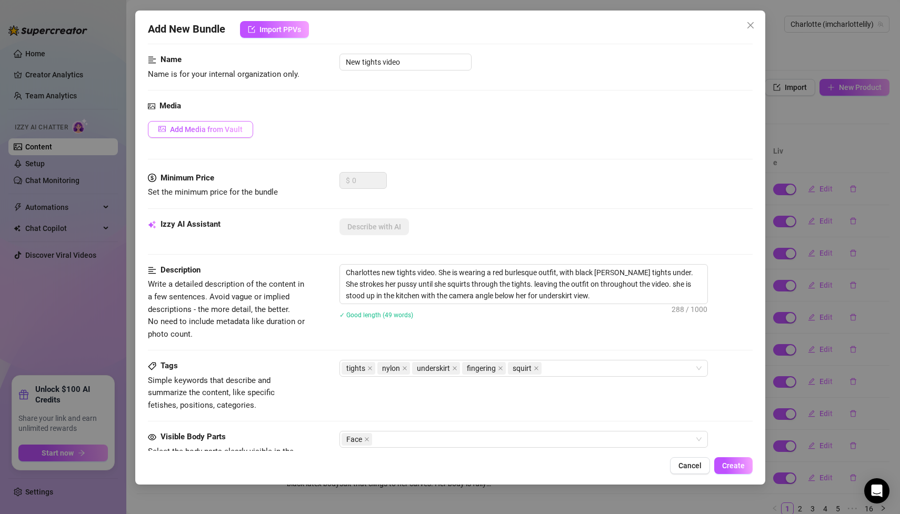
click at [227, 127] on span "Add Media from Vault" at bounding box center [206, 129] width 73 height 8
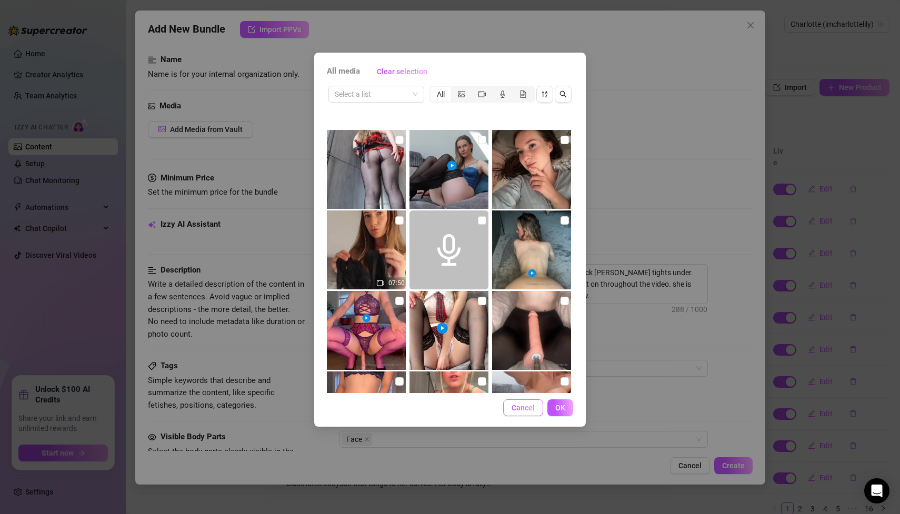
click at [518, 405] on span "Cancel" at bounding box center [523, 408] width 23 height 8
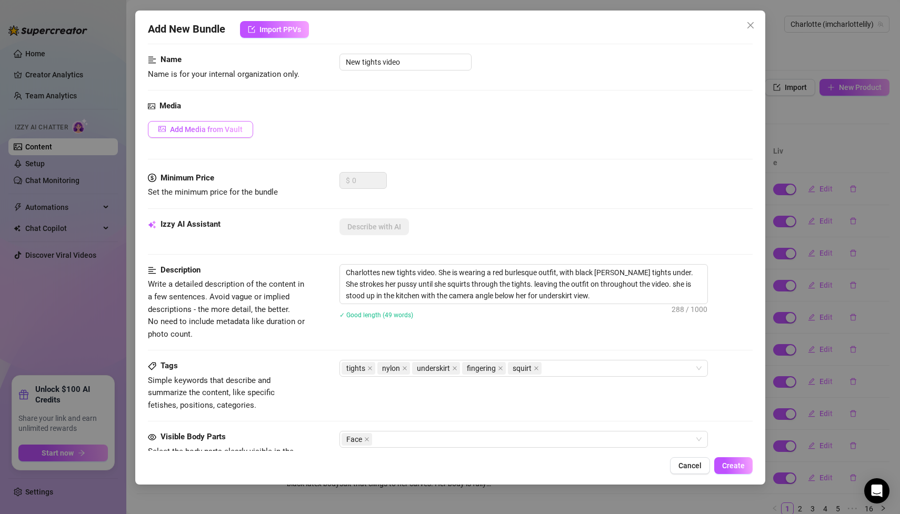
click at [226, 136] on button "Add Media from Vault" at bounding box center [200, 129] width 105 height 17
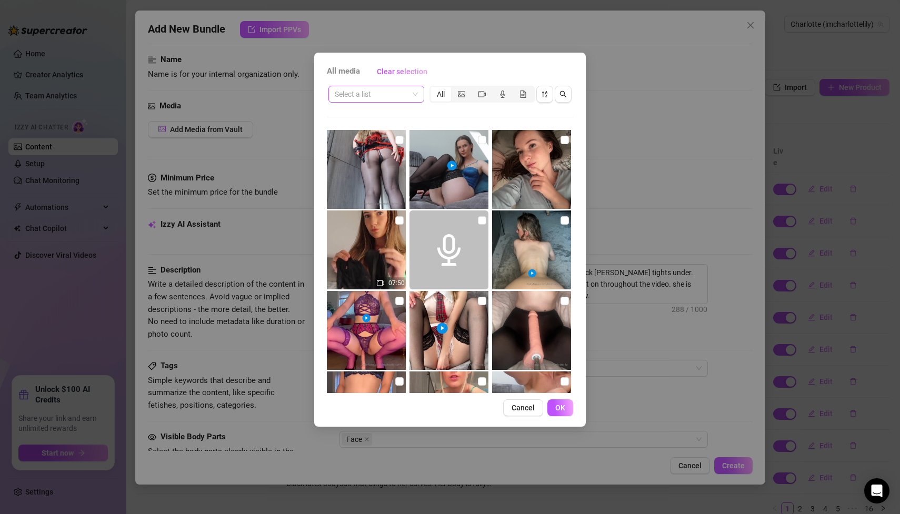
click at [390, 95] on input "search" at bounding box center [372, 94] width 74 height 16
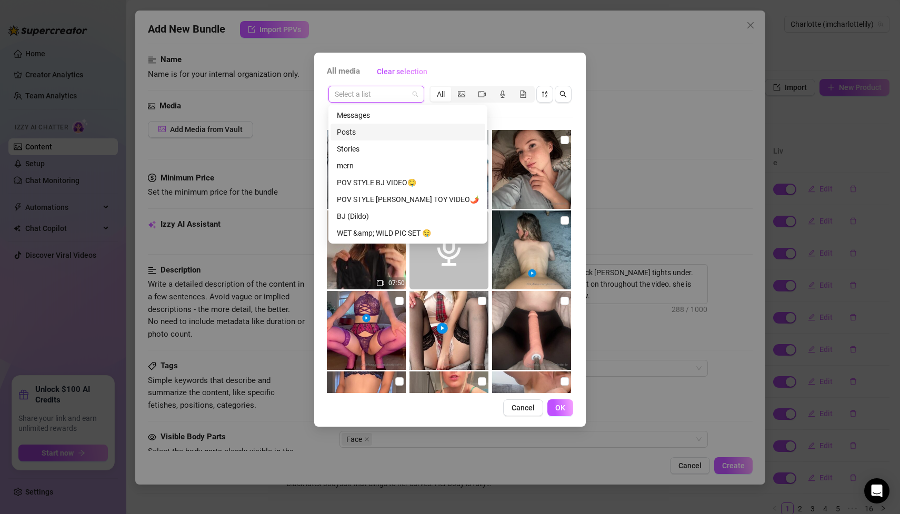
click at [365, 122] on div "Messages" at bounding box center [408, 115] width 155 height 17
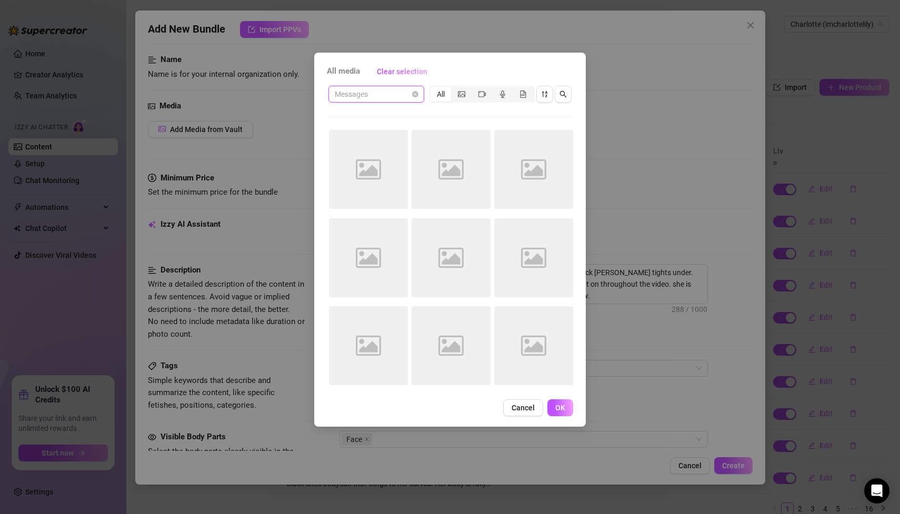
click at [362, 93] on span "Messages" at bounding box center [376, 94] width 83 height 16
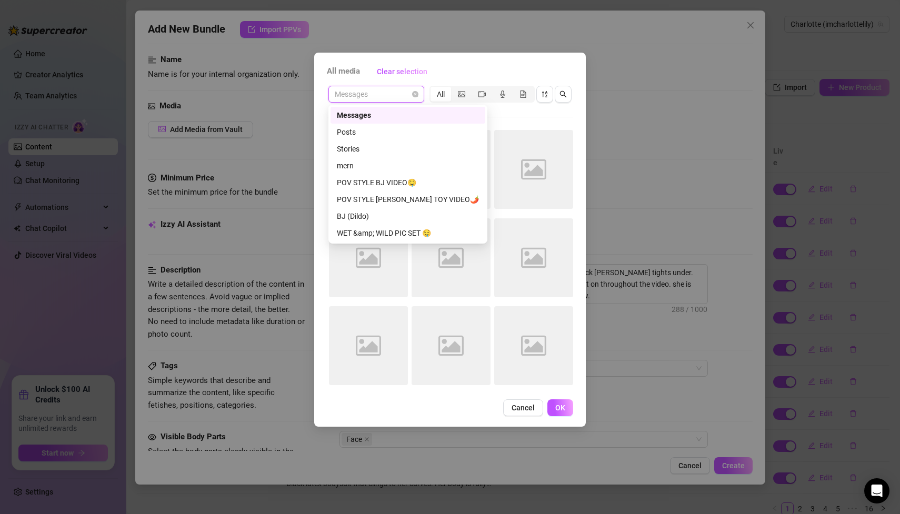
click at [356, 115] on div "Messages" at bounding box center [408, 116] width 142 height 12
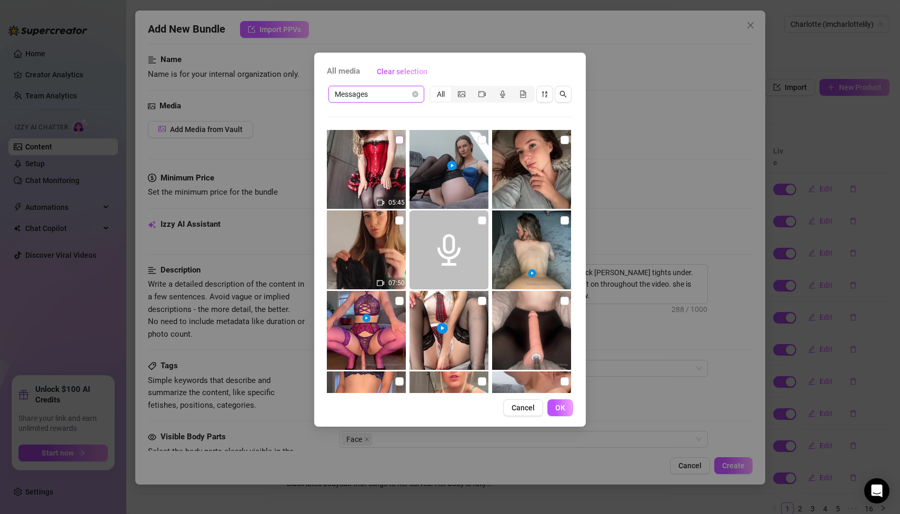
click at [401, 141] on input "checkbox" at bounding box center [399, 140] width 8 height 8
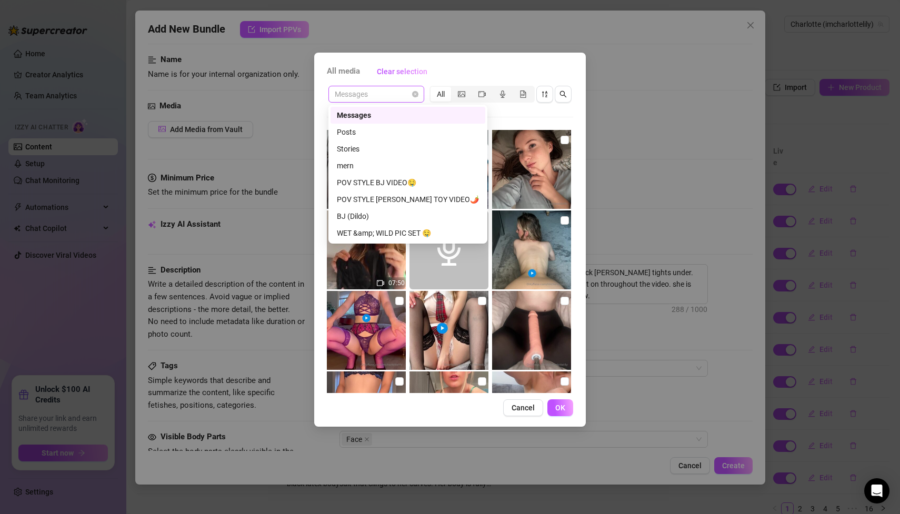
click at [411, 94] on span "Messages" at bounding box center [376, 94] width 83 height 16
click at [372, 128] on div "Posts" at bounding box center [408, 132] width 142 height 12
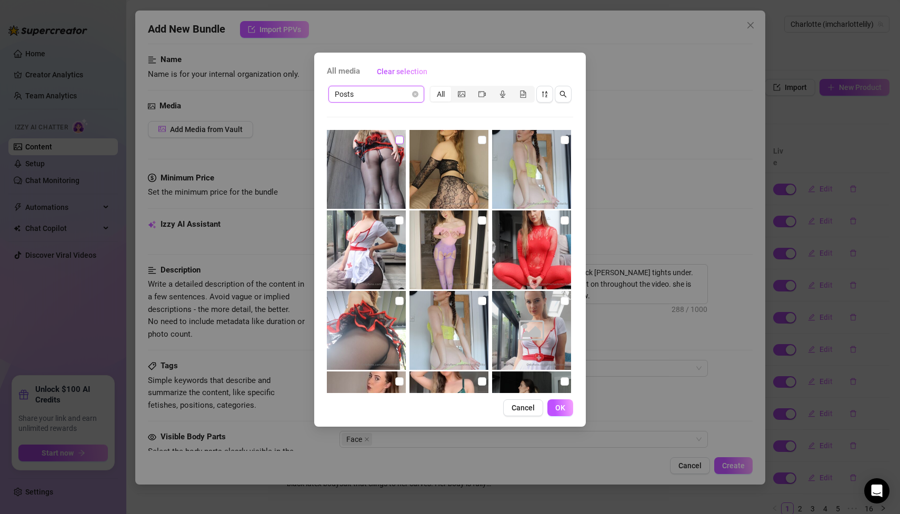
click at [400, 142] on input "checkbox" at bounding box center [399, 140] width 8 height 8
click at [559, 404] on span "OK" at bounding box center [560, 408] width 10 height 8
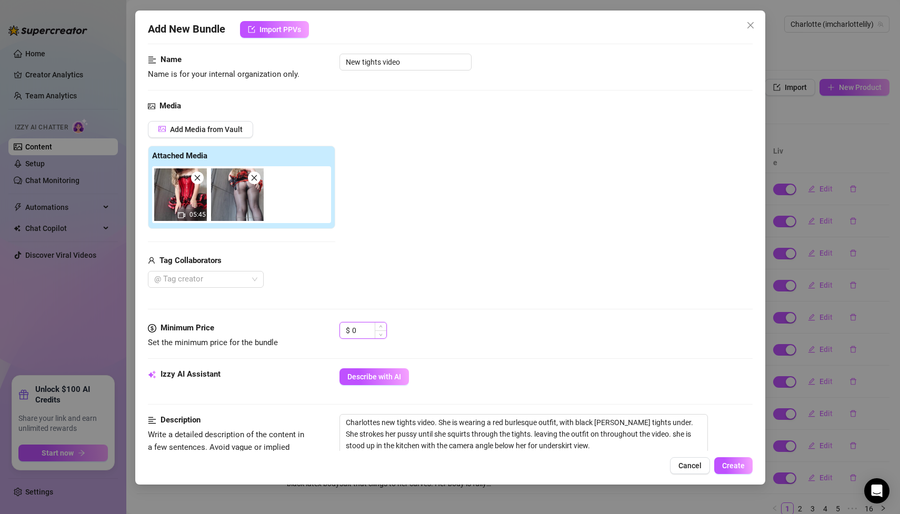
click at [368, 330] on input "0" at bounding box center [369, 331] width 34 height 16
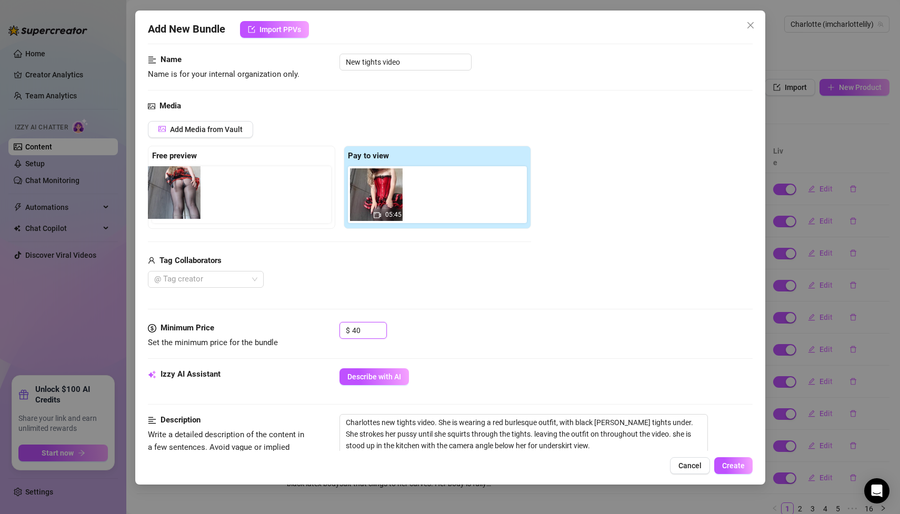
drag, startPoint x: 421, startPoint y: 213, endPoint x: 160, endPoint y: 212, distance: 261.2
click at [160, 212] on div "Free preview Pay to view 05:45" at bounding box center [339, 187] width 383 height 83
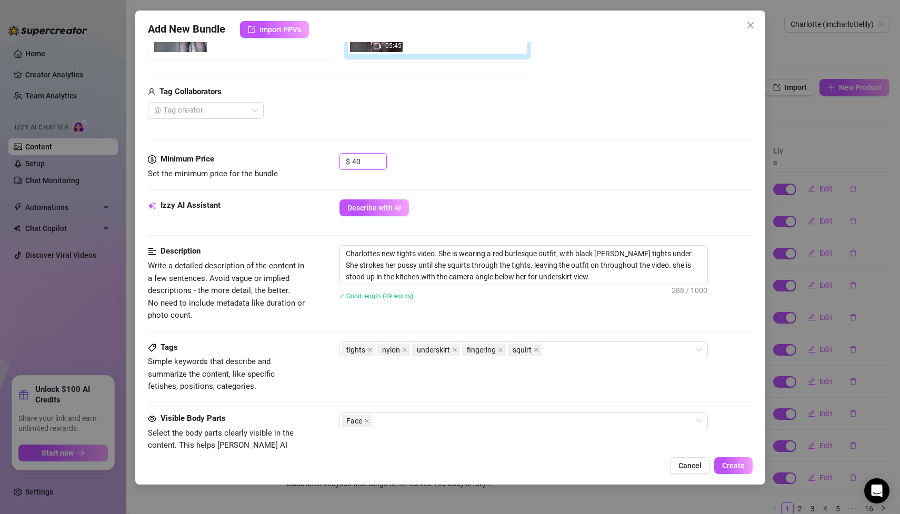
scroll to position [243, 0]
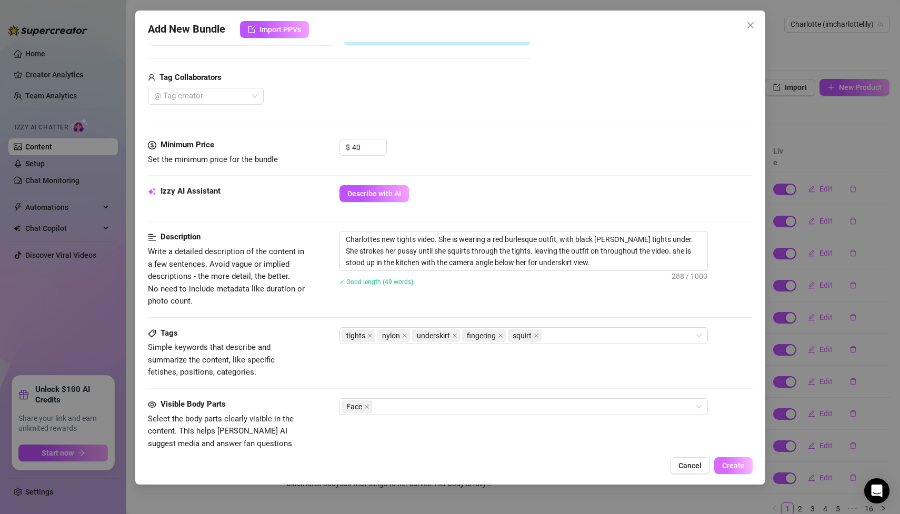
click at [748, 467] on button "Create" at bounding box center [734, 466] width 38 height 17
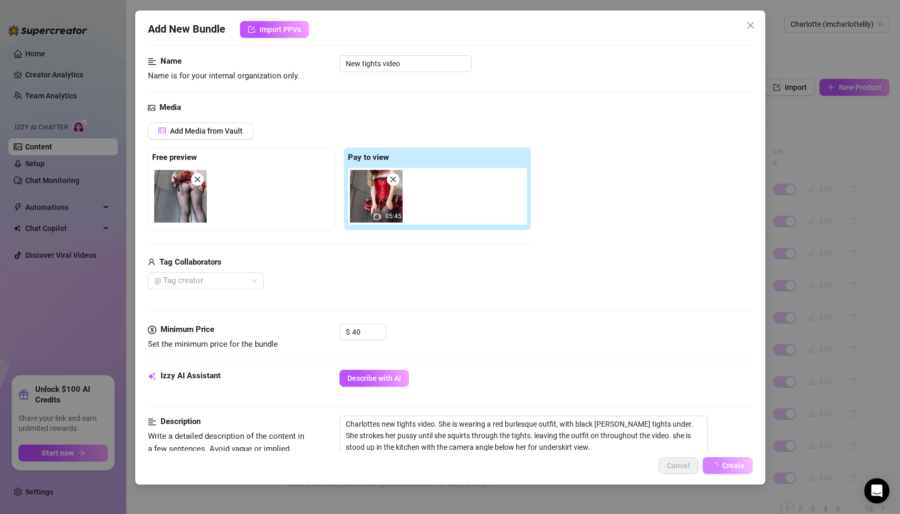
scroll to position [0, 0]
